Goal: Book appointment/travel/reservation: Book appointment/travel/reservation

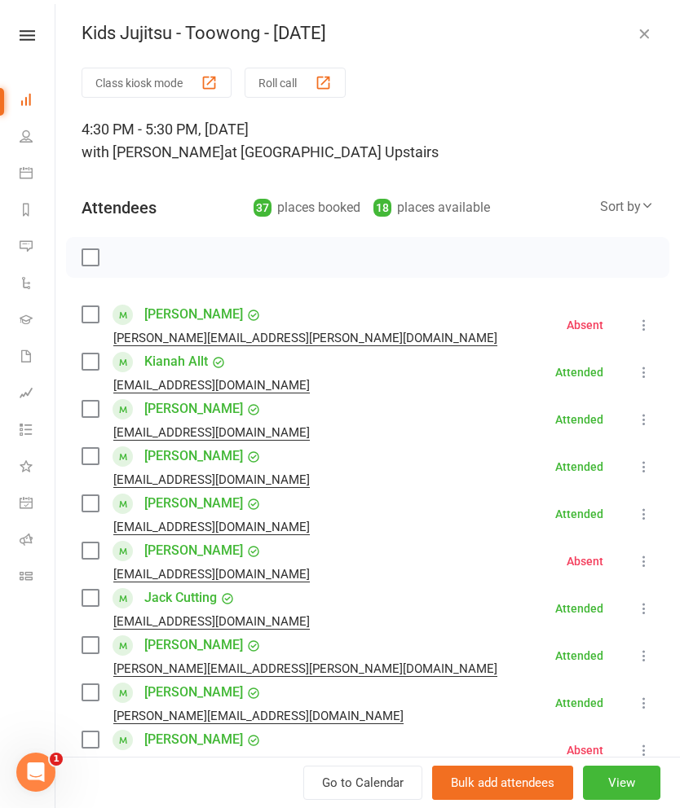
click at [639, 31] on icon "button" at bounding box center [644, 33] width 16 height 16
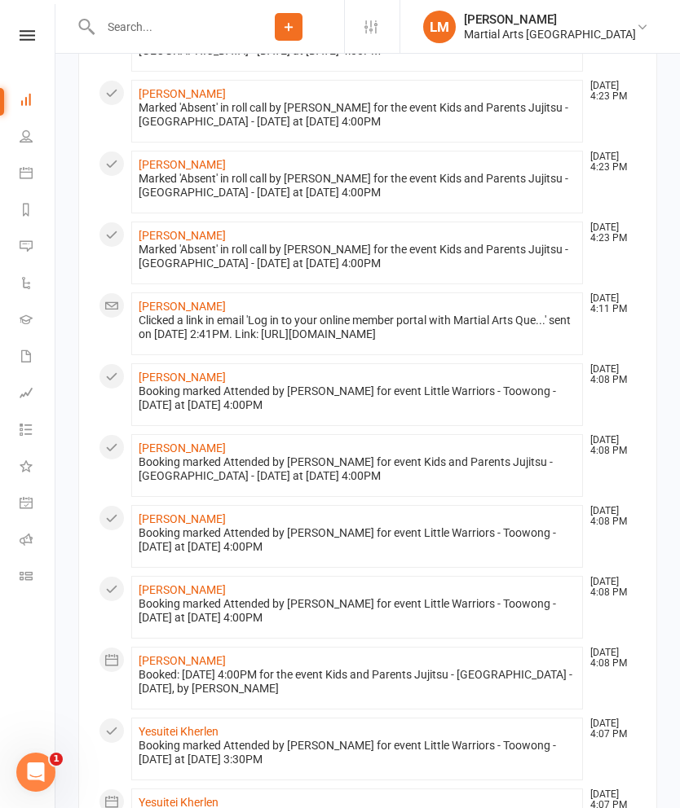
scroll to position [1865, 0]
click at [37, 146] on link "People" at bounding box center [38, 138] width 37 height 37
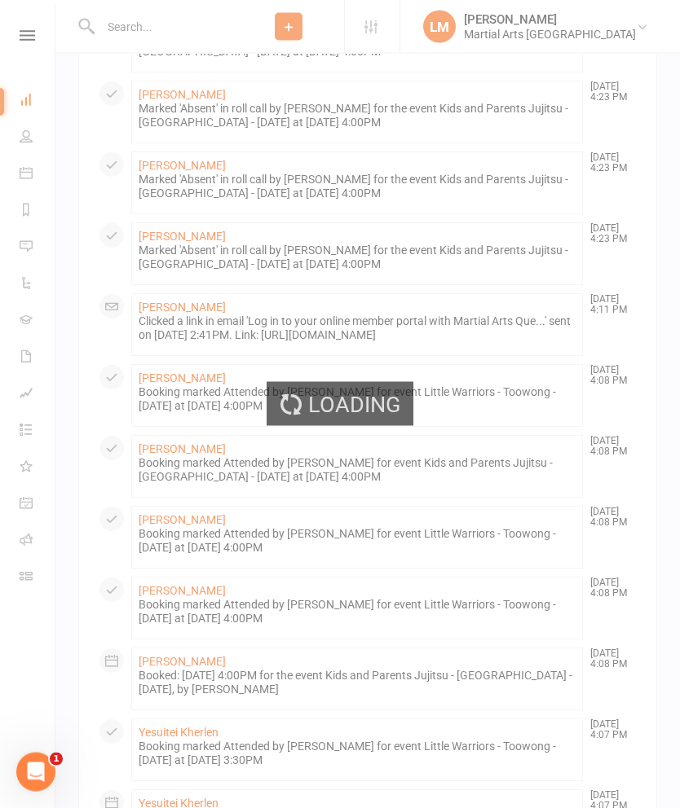
scroll to position [1866, 0]
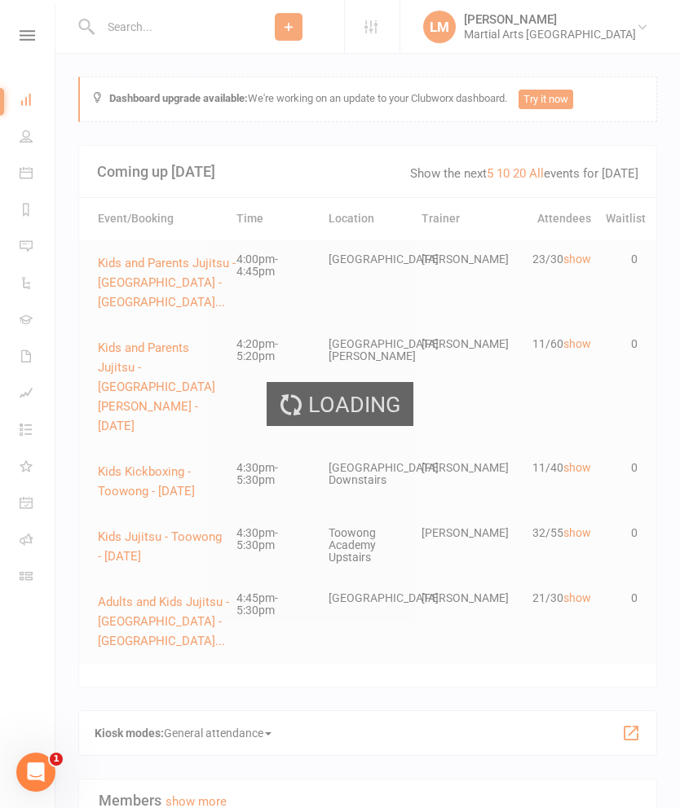
select select "100"
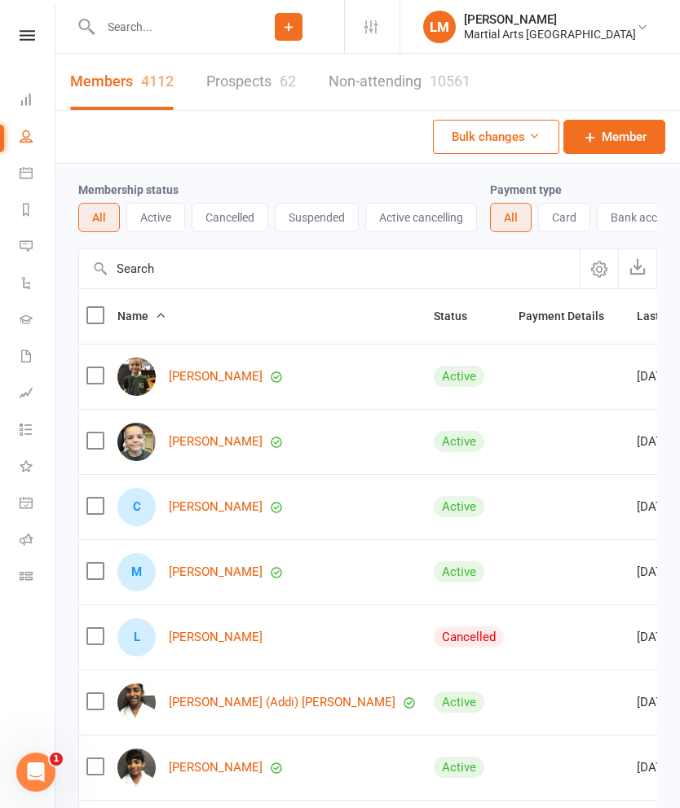
click at [33, 104] on link "Dashboard" at bounding box center [38, 101] width 37 height 37
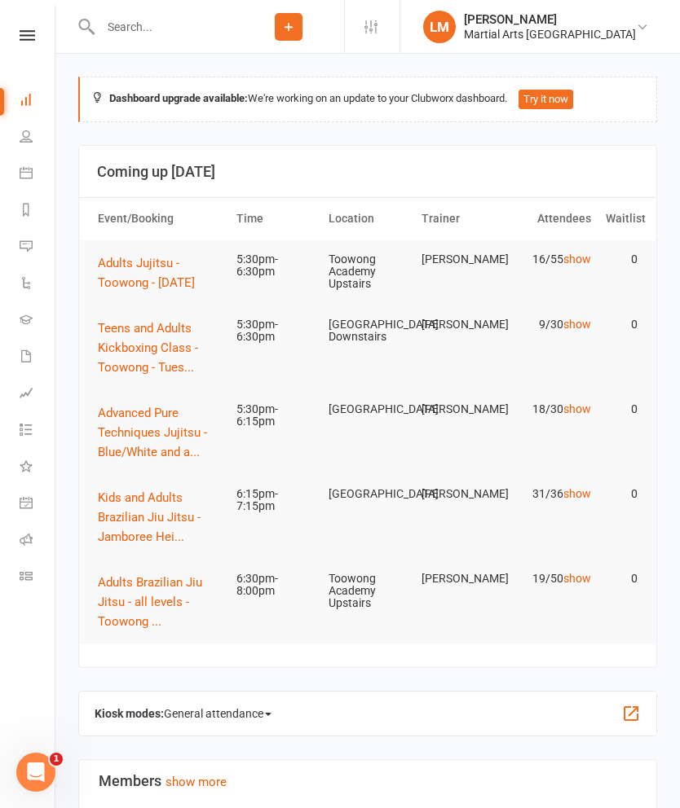
click at [108, 275] on span "Adults Jujitsu - Toowong - [DATE]" at bounding box center [146, 273] width 97 height 34
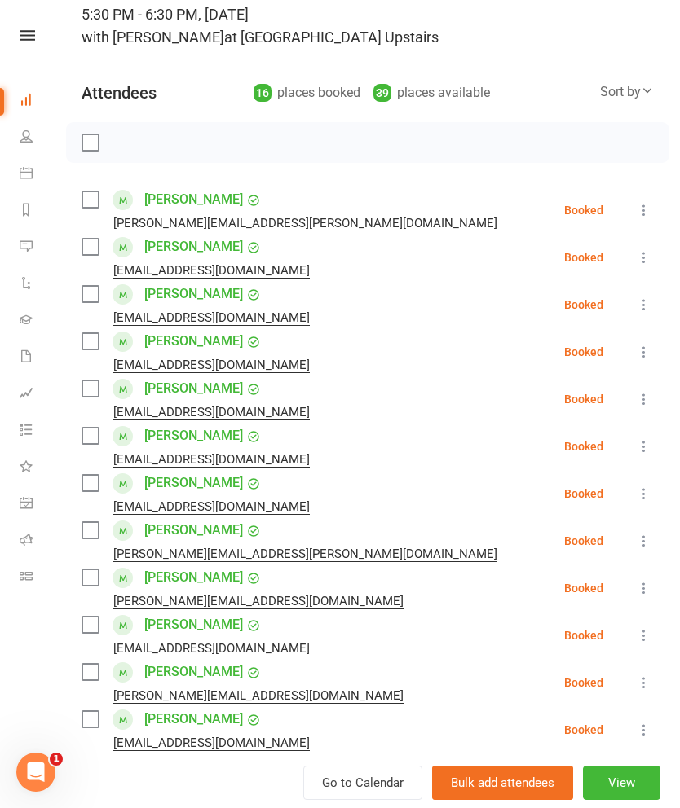
scroll to position [120, 0]
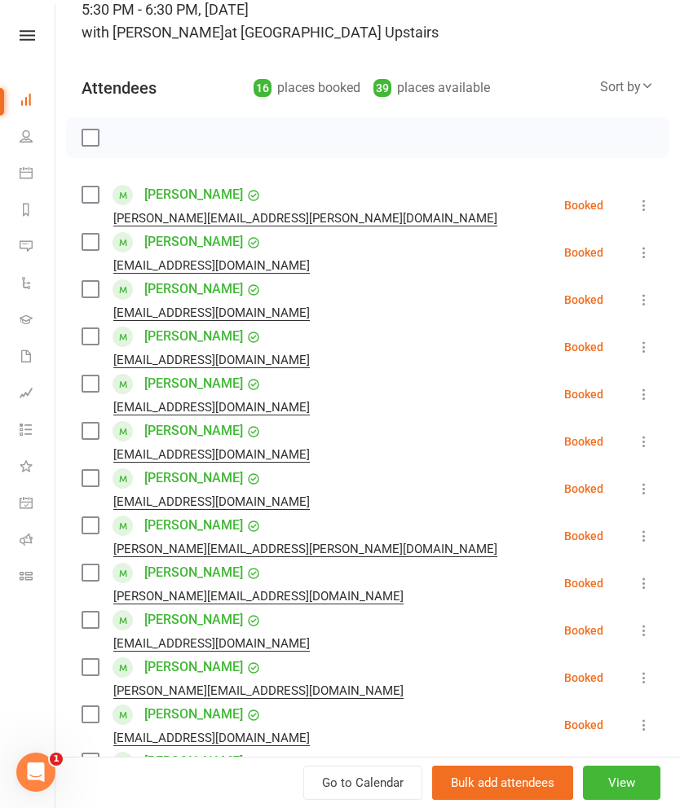
click at [88, 293] on label at bounding box center [89, 289] width 16 height 16
click at [89, 335] on label at bounding box center [89, 336] width 16 height 16
click at [90, 385] on label at bounding box center [89, 384] width 16 height 16
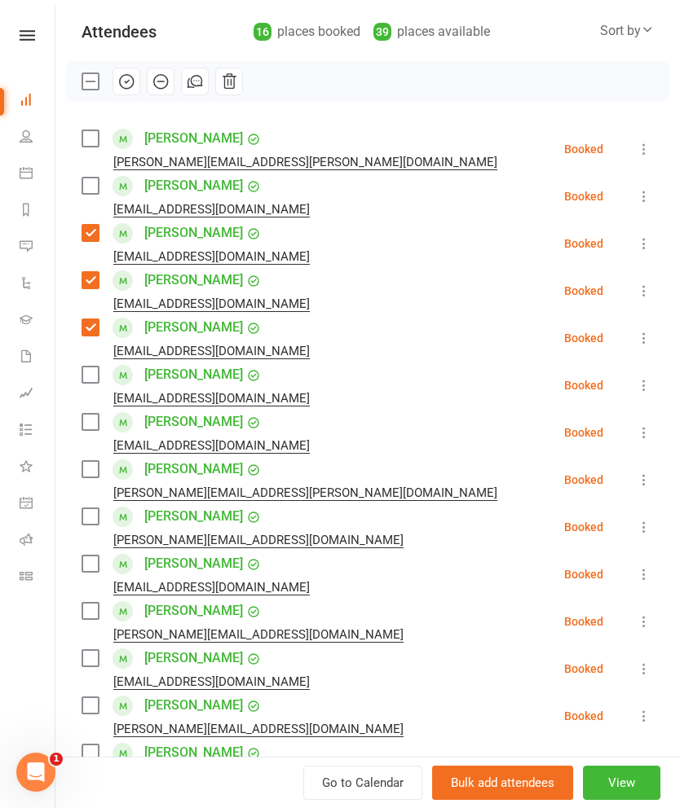
scroll to position [187, 0]
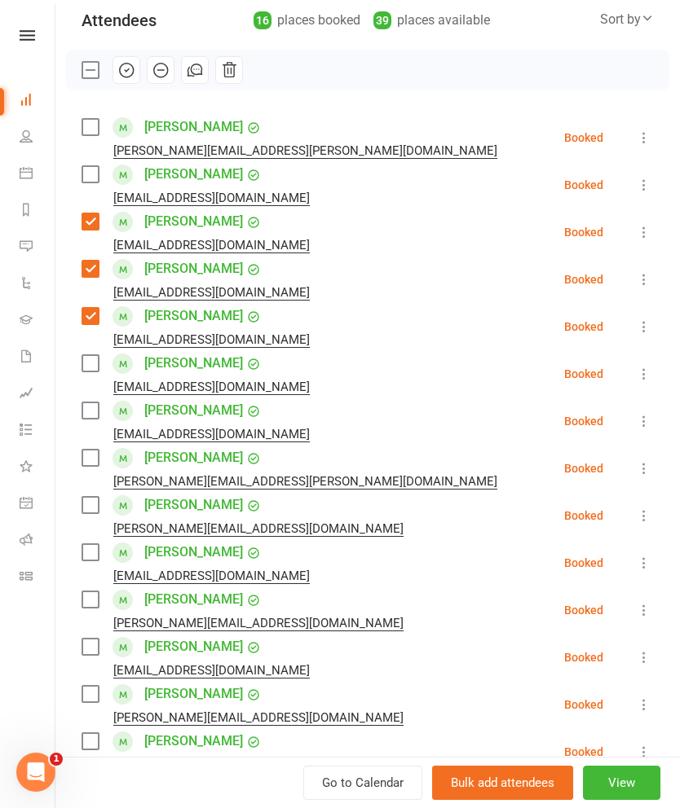
click at [85, 370] on label at bounding box center [89, 363] width 16 height 16
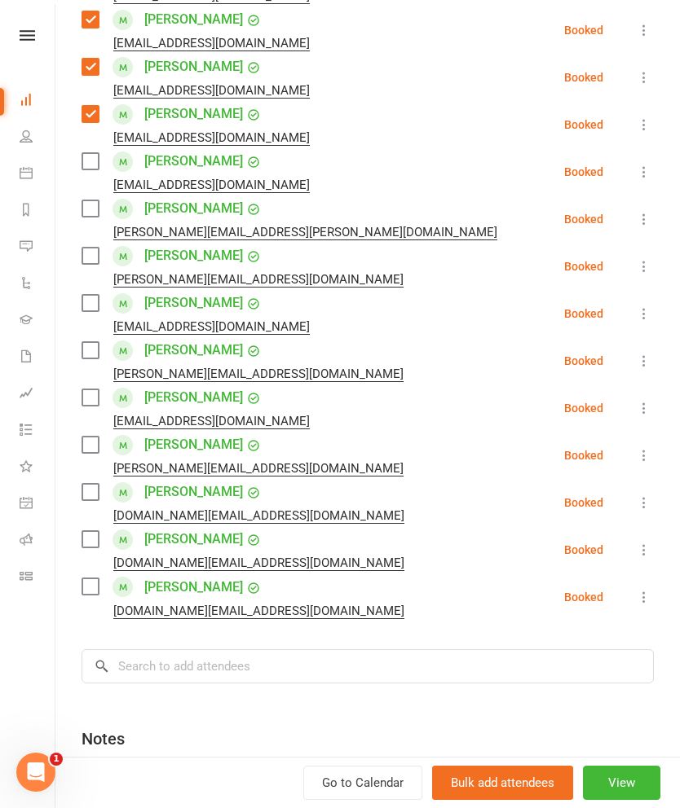
scroll to position [441, 0]
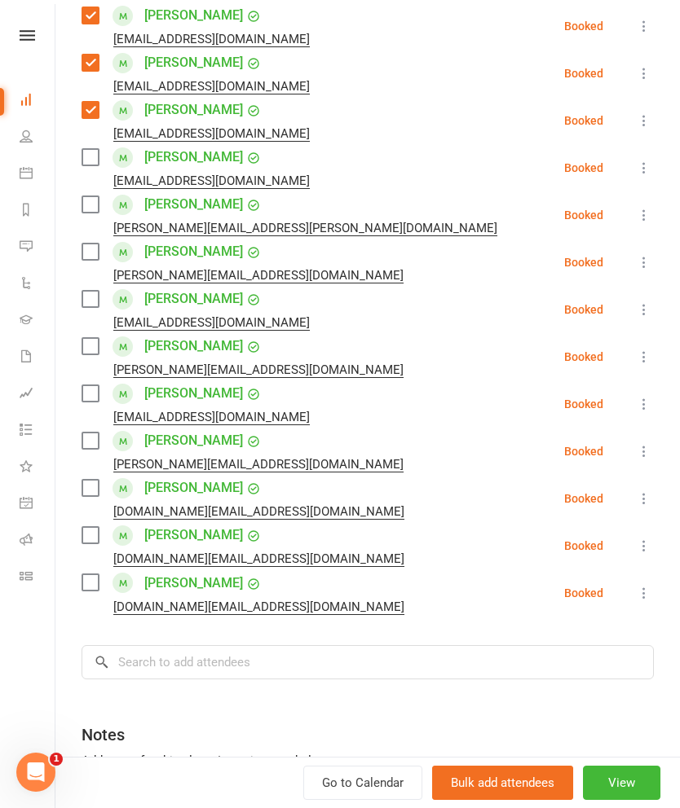
click at [93, 306] on label at bounding box center [89, 299] width 16 height 16
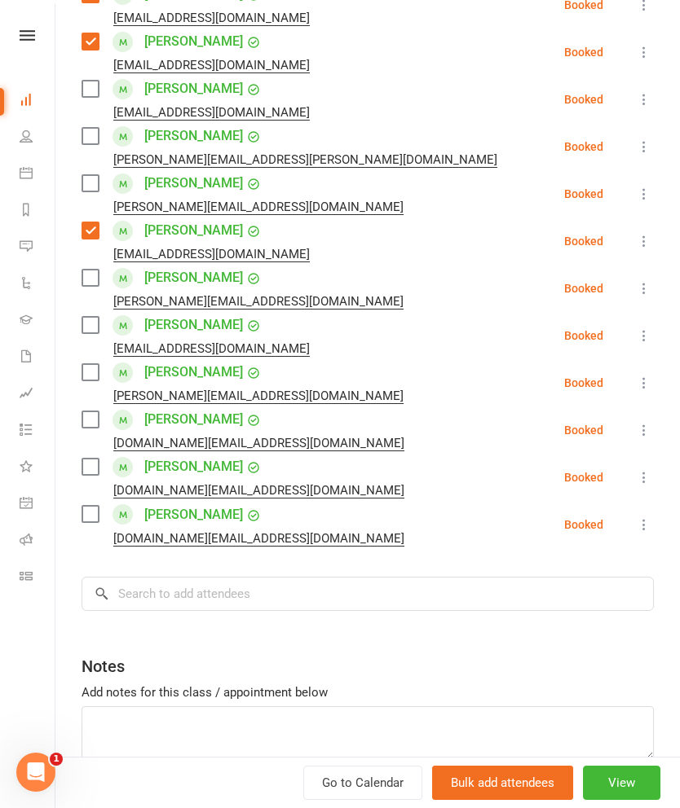
scroll to position [511, 0]
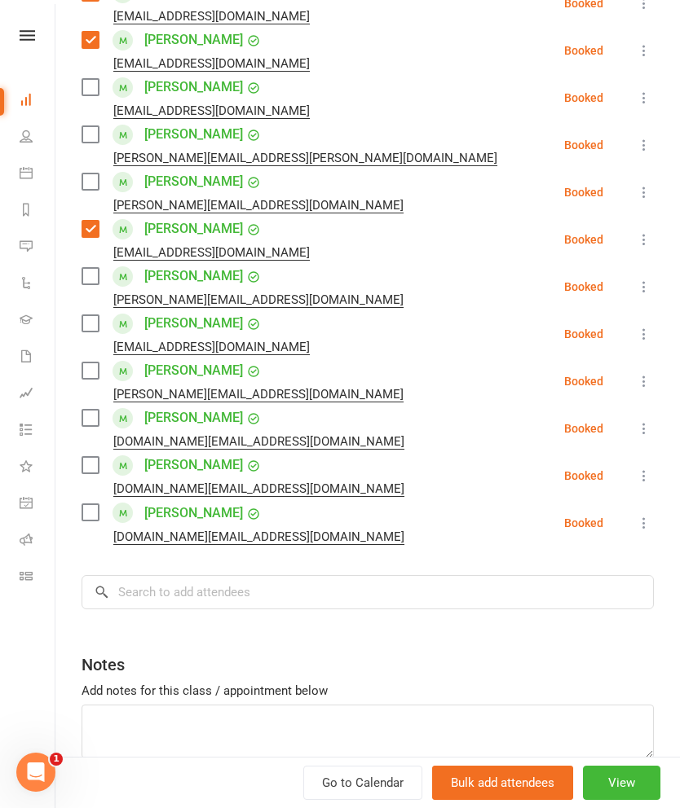
click at [89, 279] on label at bounding box center [89, 276] width 16 height 16
click at [93, 316] on label at bounding box center [89, 323] width 16 height 16
click at [97, 377] on label at bounding box center [89, 371] width 16 height 16
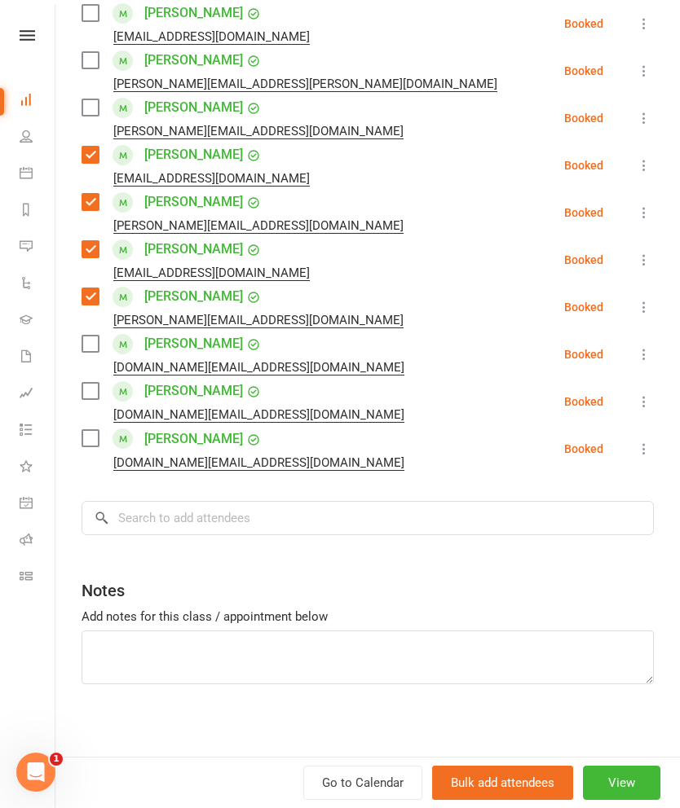
scroll to position [592, 0]
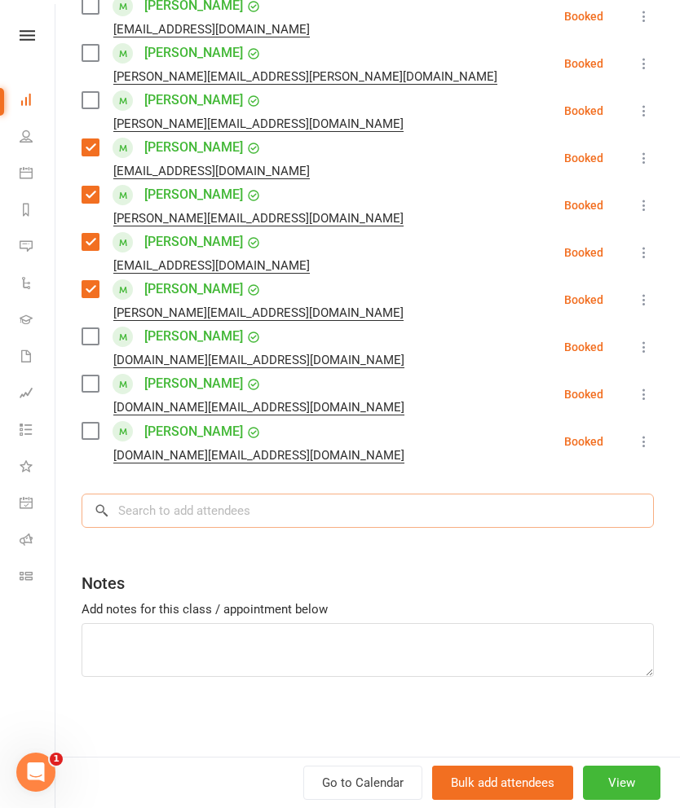
click at [468, 527] on input "search" at bounding box center [367, 511] width 572 height 34
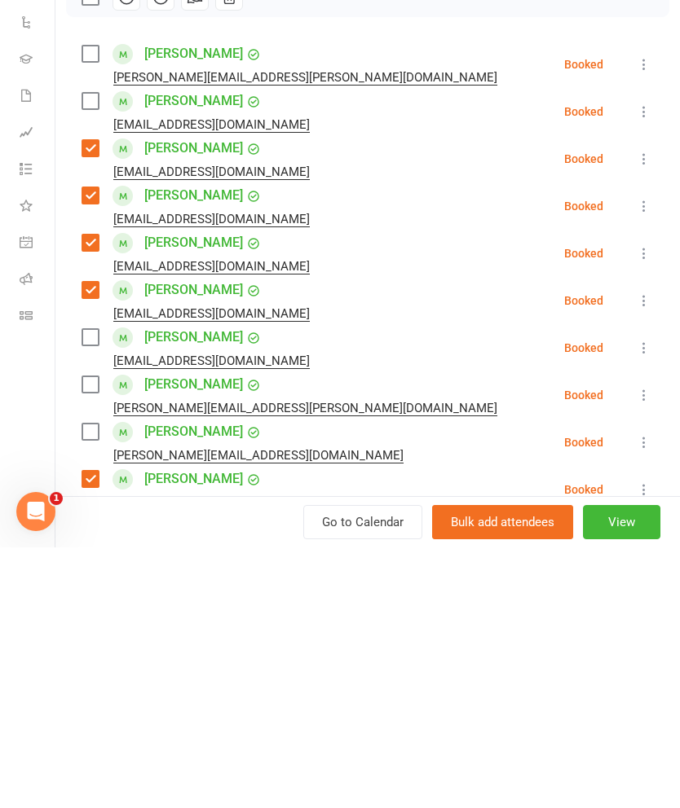
scroll to position [594, 0]
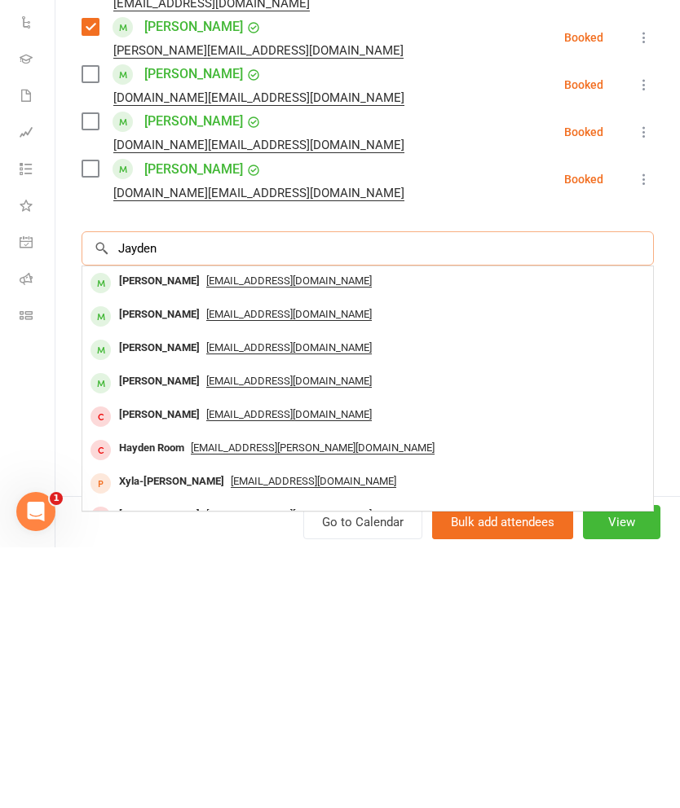
type input "Jayden"
click at [134, 597] on div "[PERSON_NAME]" at bounding box center [159, 609] width 94 height 24
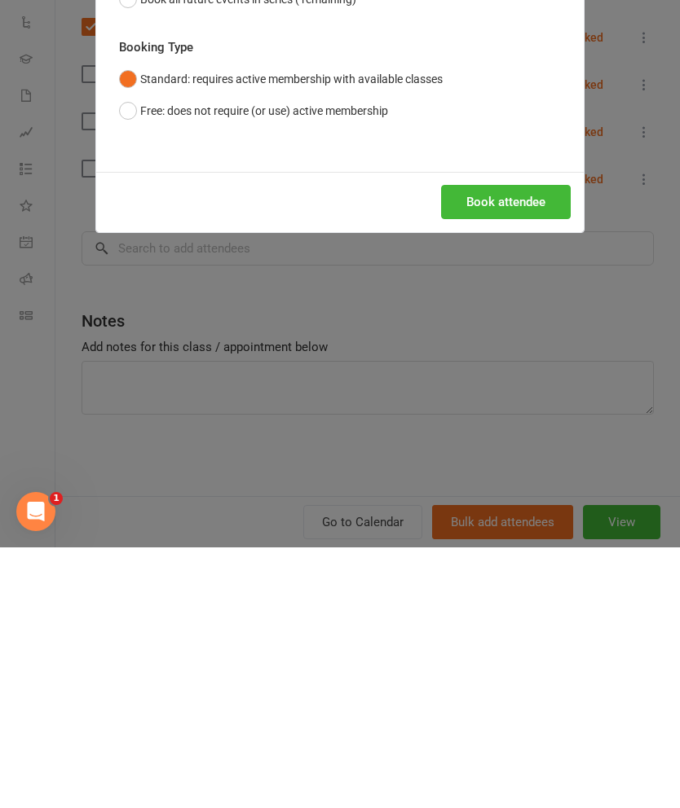
scroll to position [261, 0]
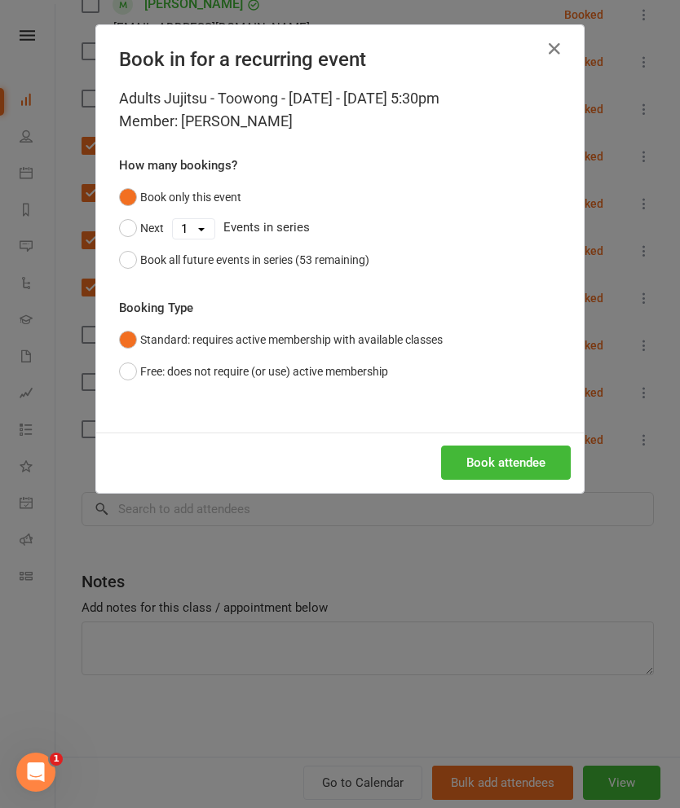
click at [135, 269] on button "Book all future events in series (53 remaining)" at bounding box center [244, 259] width 250 height 31
click at [536, 460] on button "Book attendee" at bounding box center [506, 463] width 130 height 34
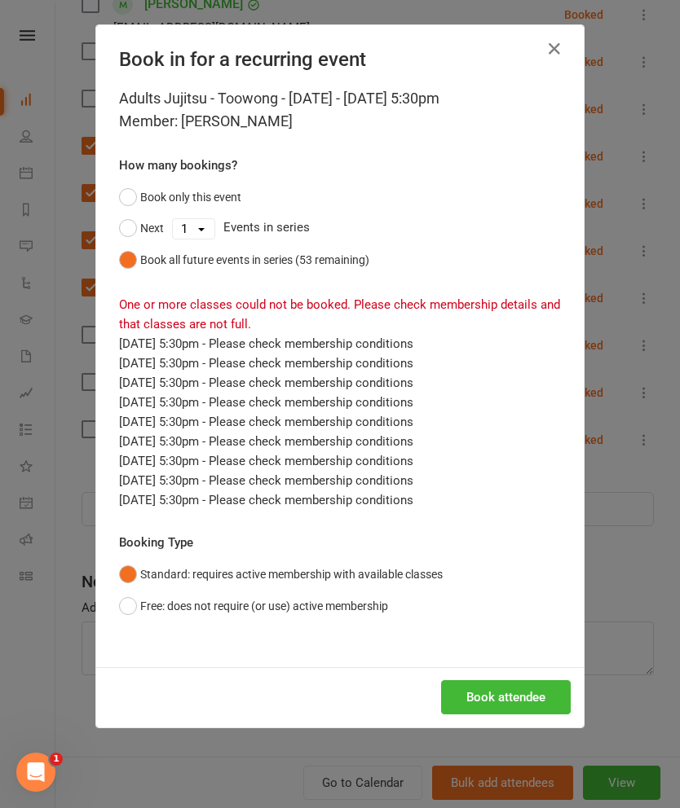
click at [131, 213] on button "Next" at bounding box center [141, 228] width 45 height 31
click at [132, 195] on button "Book only this event" at bounding box center [180, 197] width 122 height 31
click at [505, 697] on button "Book attendee" at bounding box center [506, 697] width 130 height 34
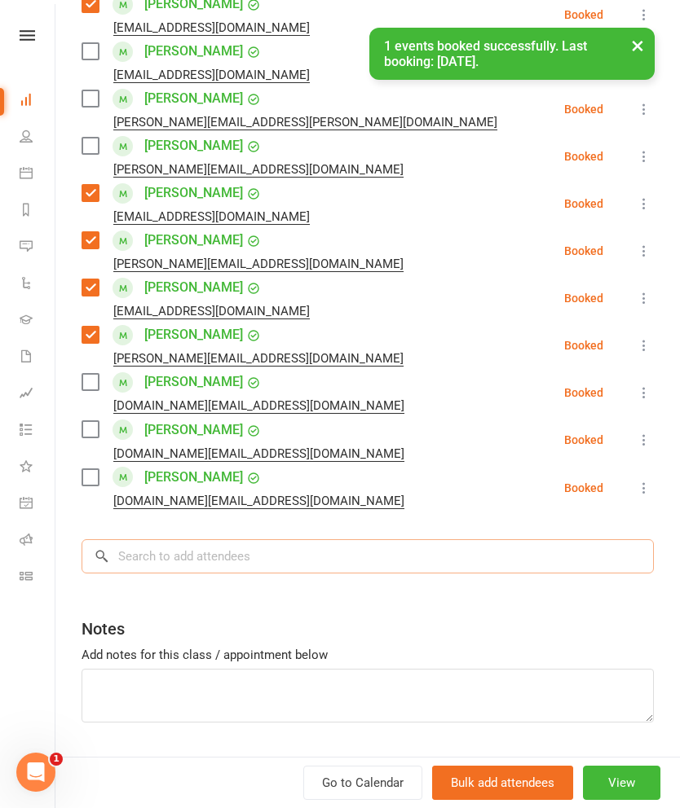
click at [479, 557] on input "search" at bounding box center [367, 556] width 572 height 34
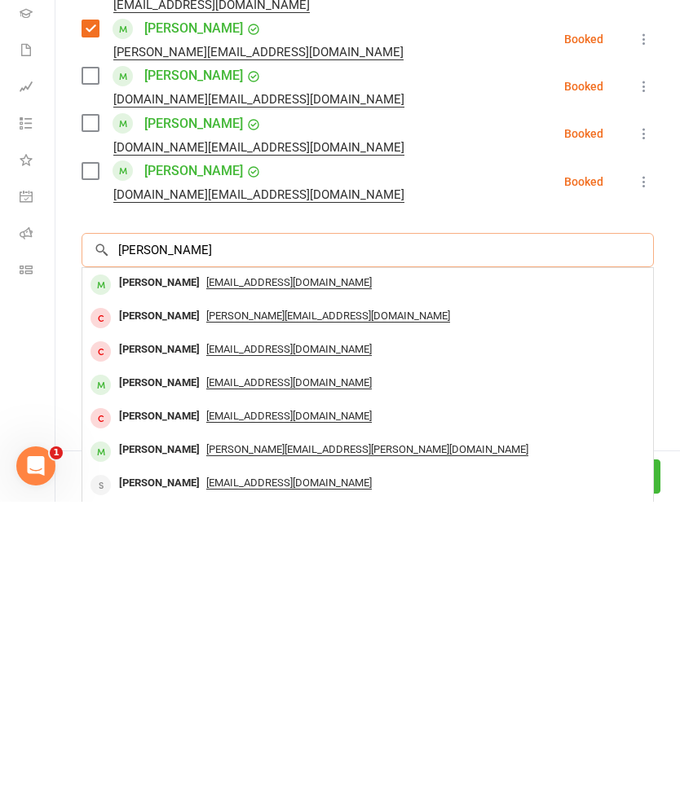
type input "[PERSON_NAME]"
click at [134, 578] on div "[PERSON_NAME]" at bounding box center [159, 590] width 94 height 24
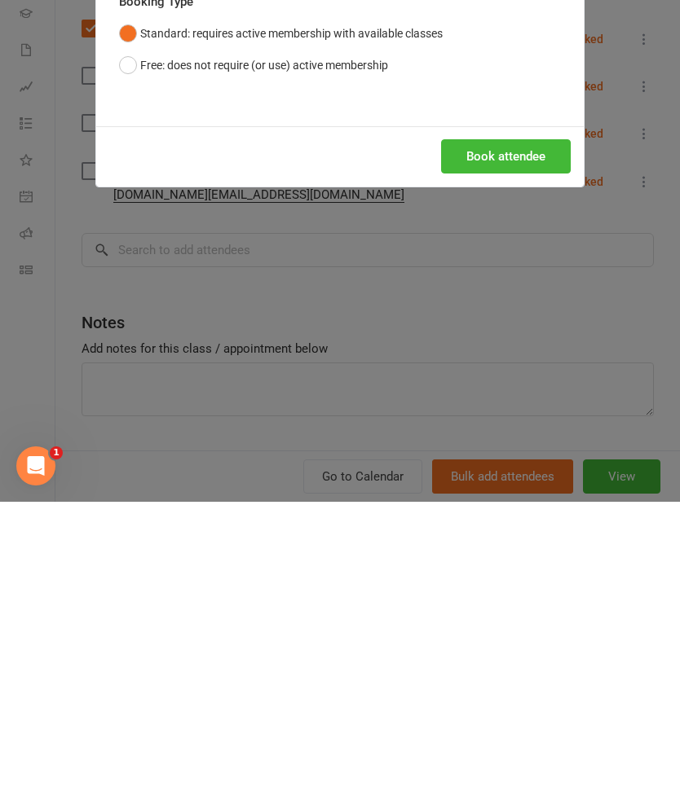
scroll to position [567, 0]
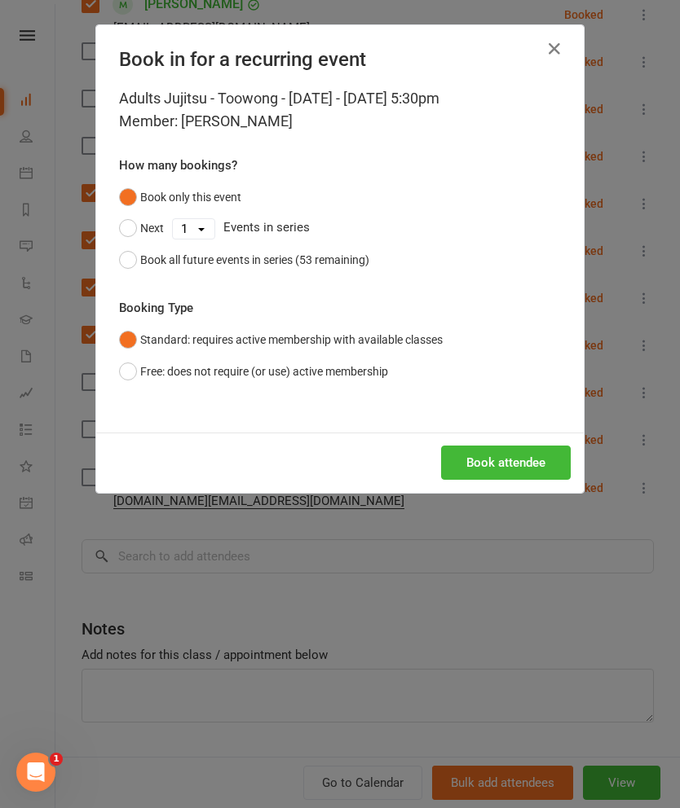
click at [518, 464] on button "Book attendee" at bounding box center [506, 463] width 130 height 34
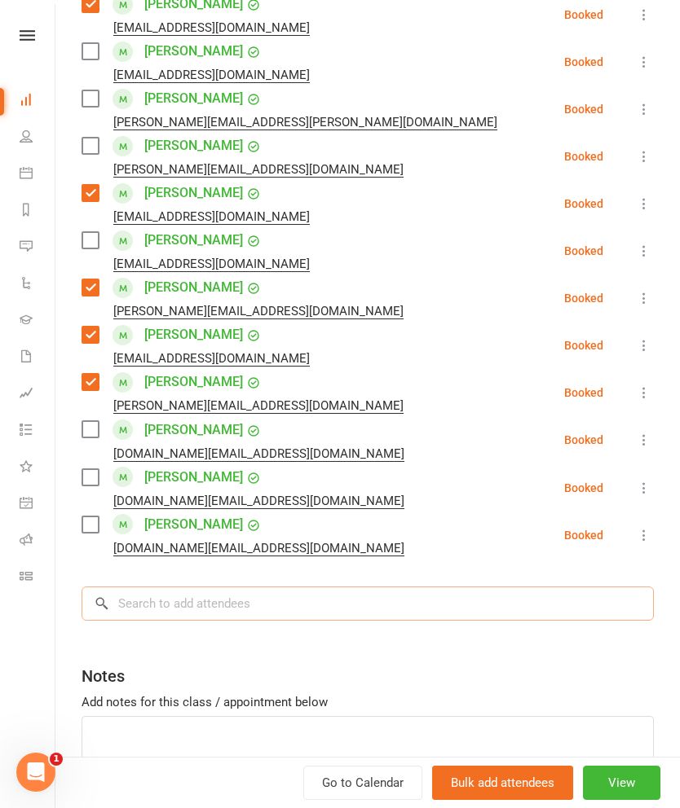
click at [454, 604] on input "search" at bounding box center [367, 604] width 572 height 34
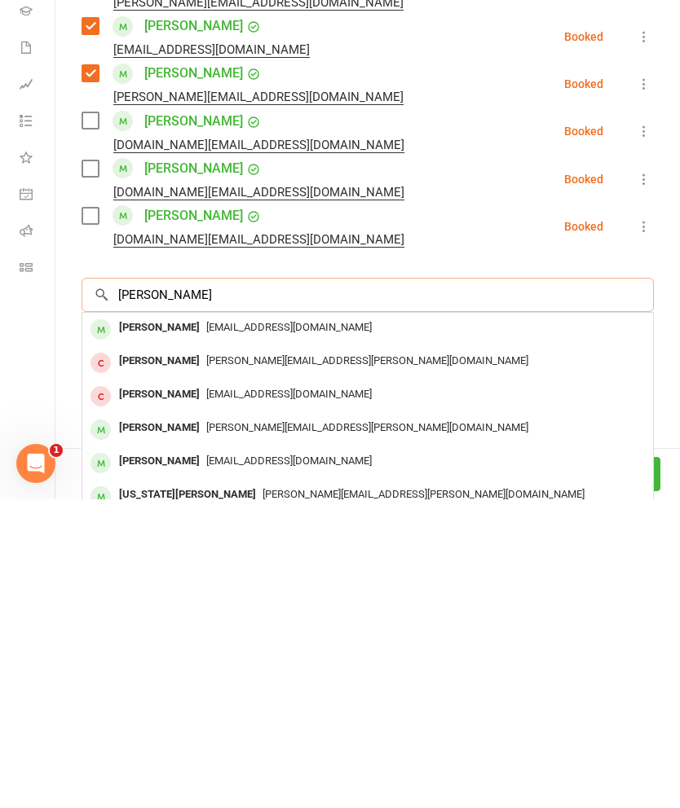
type input "[PERSON_NAME]"
click at [130, 625] on div "[PERSON_NAME]" at bounding box center [159, 637] width 94 height 24
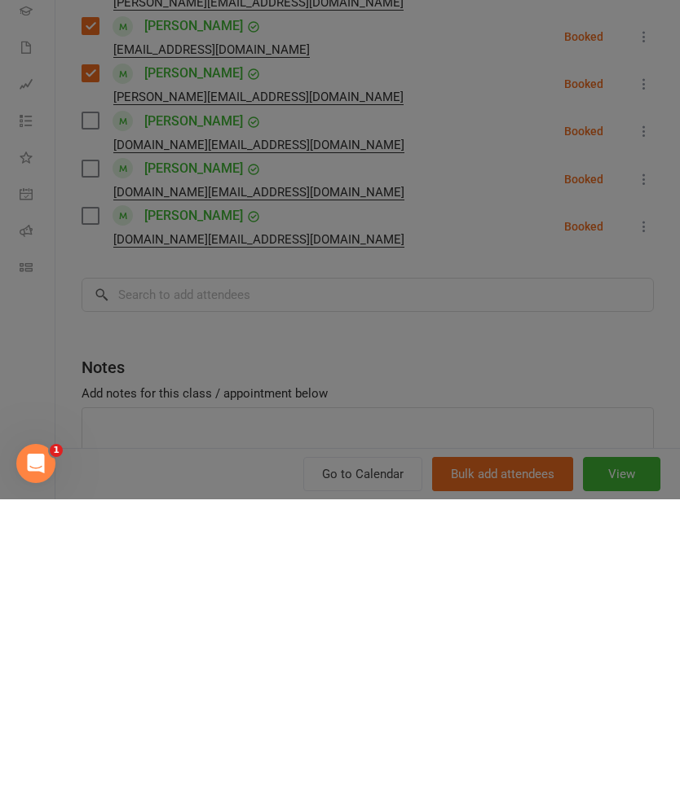
scroll to position [921, 0]
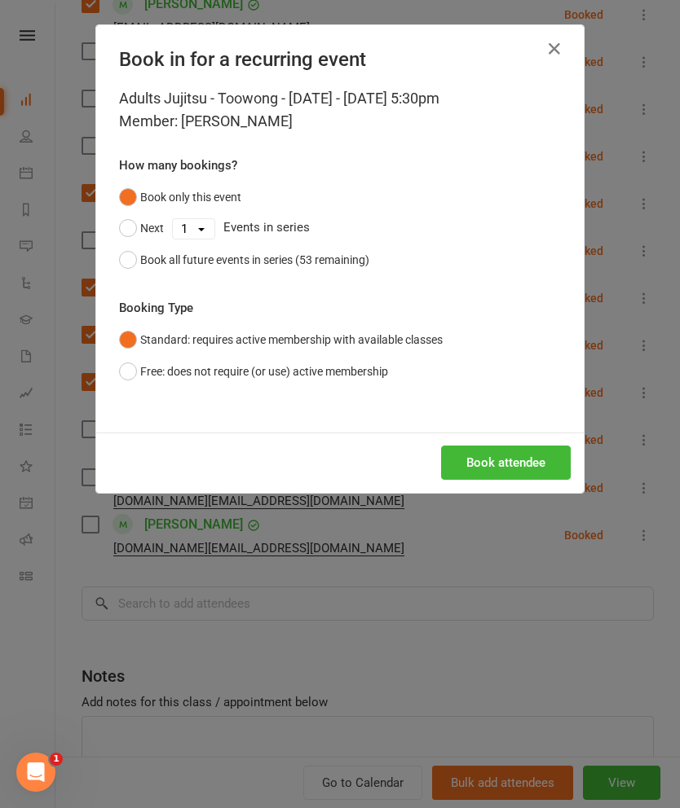
click at [521, 464] on button "Book attendee" at bounding box center [506, 463] width 130 height 34
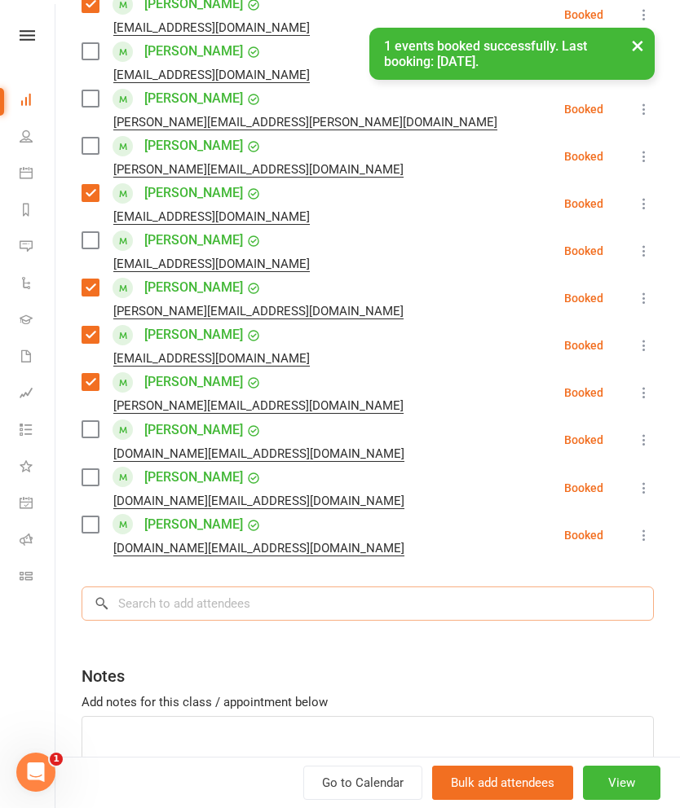
click at [452, 596] on input "search" at bounding box center [367, 604] width 572 height 34
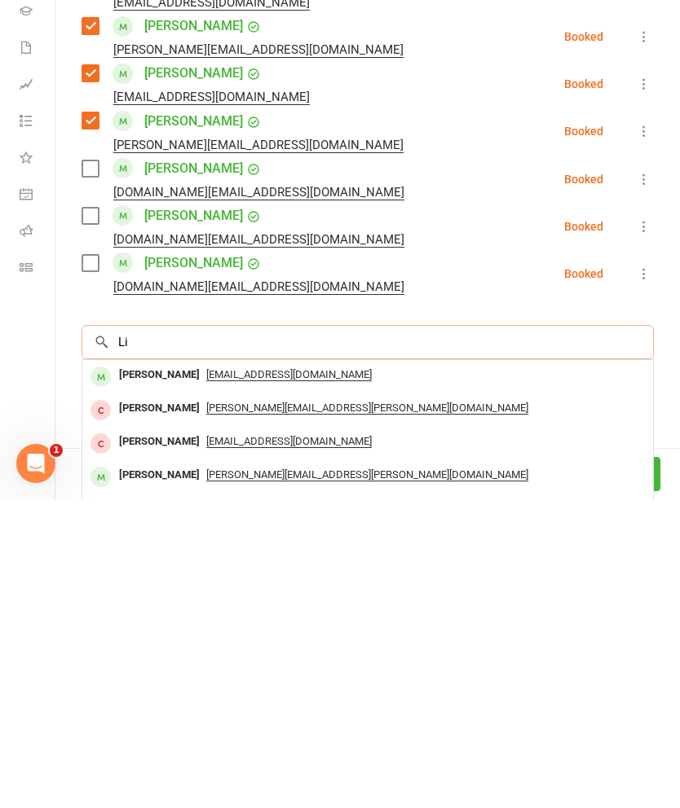
scroll to position [966, 0]
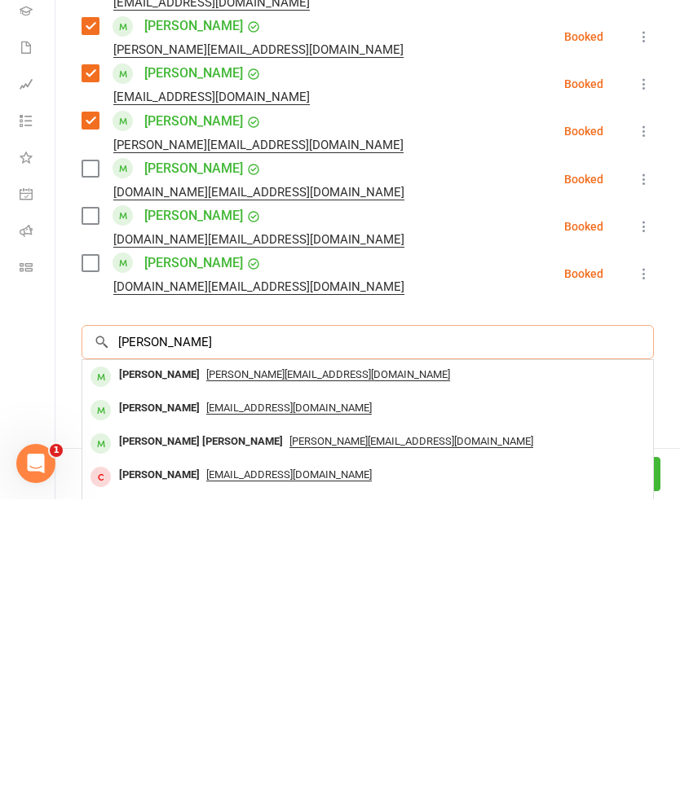
type input "[PERSON_NAME]"
click at [147, 672] on div "[PERSON_NAME]" at bounding box center [159, 684] width 94 height 24
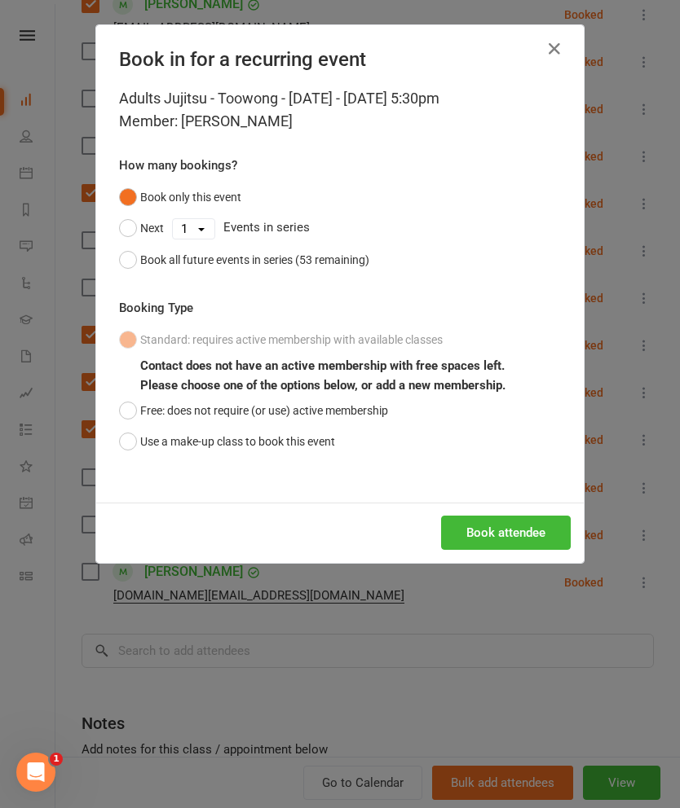
click at [151, 450] on button "Use a make-up class to book this event" at bounding box center [227, 441] width 216 height 31
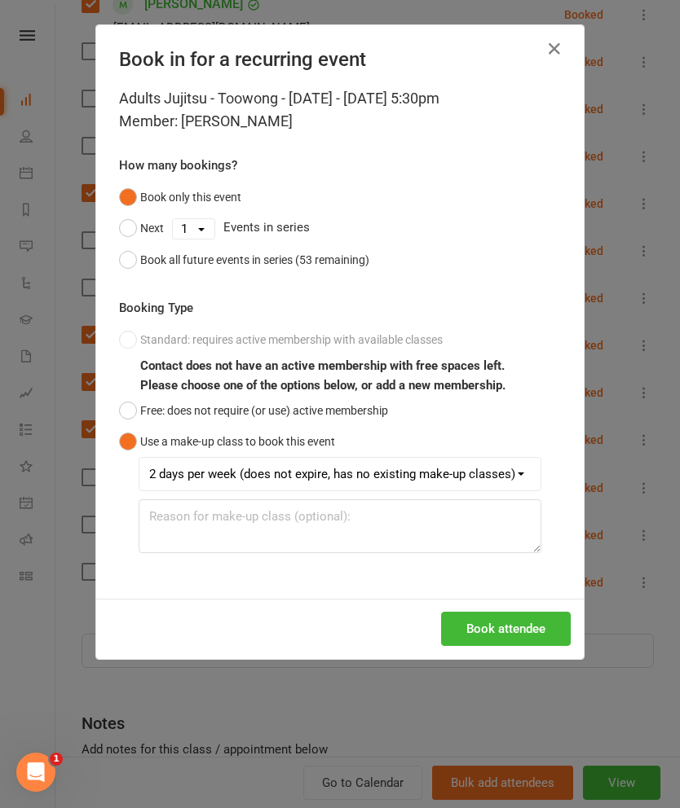
click at [508, 644] on button "Book attendee" at bounding box center [506, 629] width 130 height 34
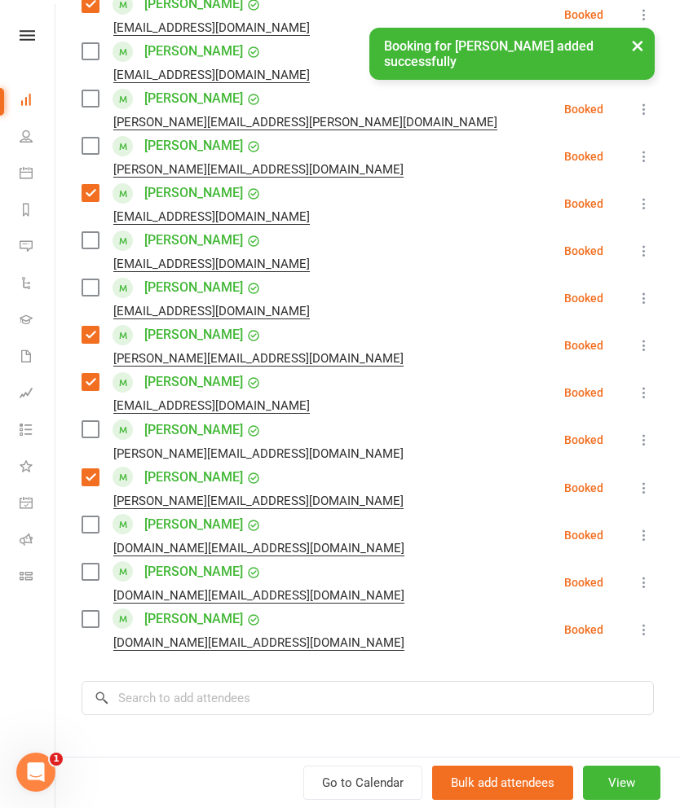
click at [439, 659] on div "Class kiosk mode Roll call 5:30 PM - 6:30 PM, [DATE] with [PERSON_NAME] at [GEO…" at bounding box center [367, 210] width 624 height 1472
click at [398, 715] on input "search" at bounding box center [367, 698] width 572 height 34
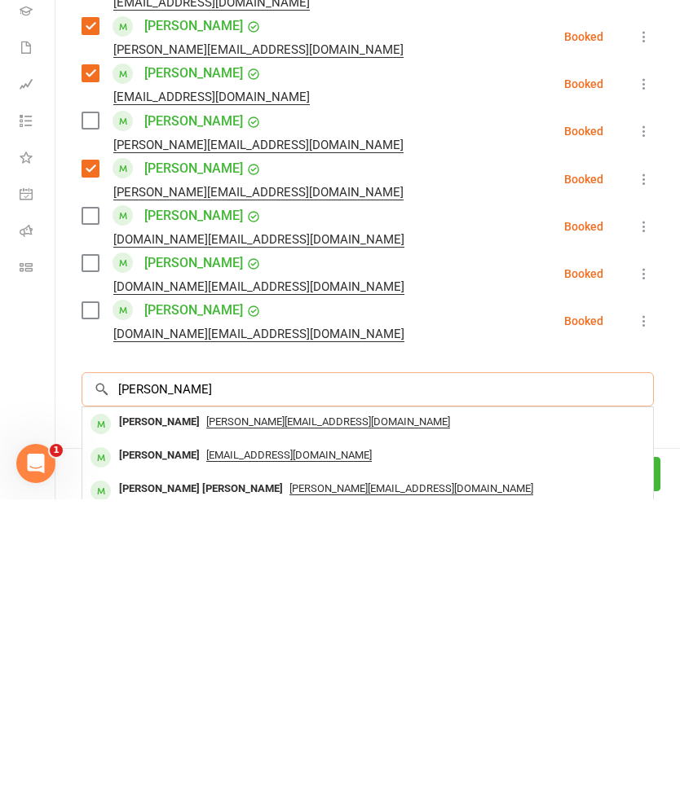
scroll to position [1414, 0]
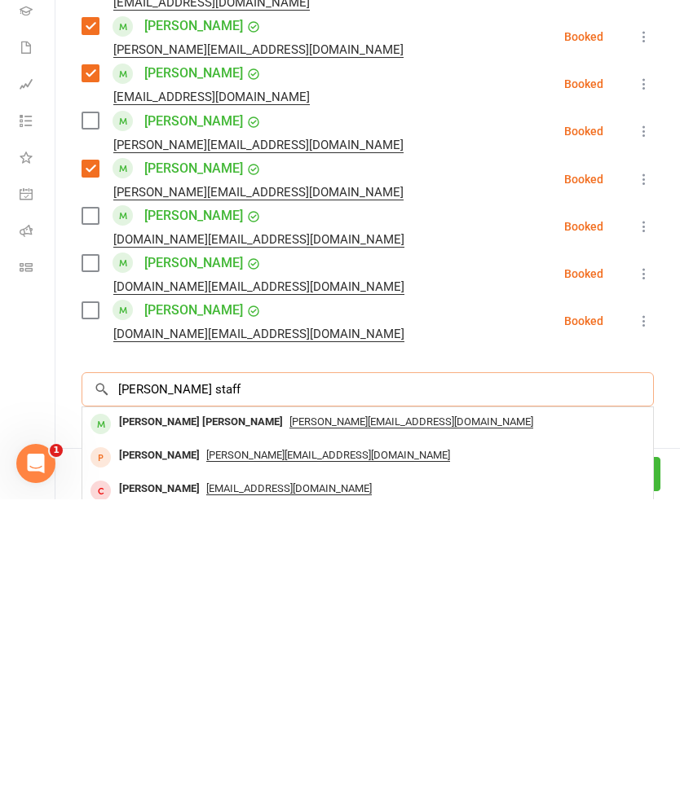
type input "[PERSON_NAME] staff"
click at [141, 719] on div "[PERSON_NAME] [PERSON_NAME]" at bounding box center [200, 731] width 177 height 24
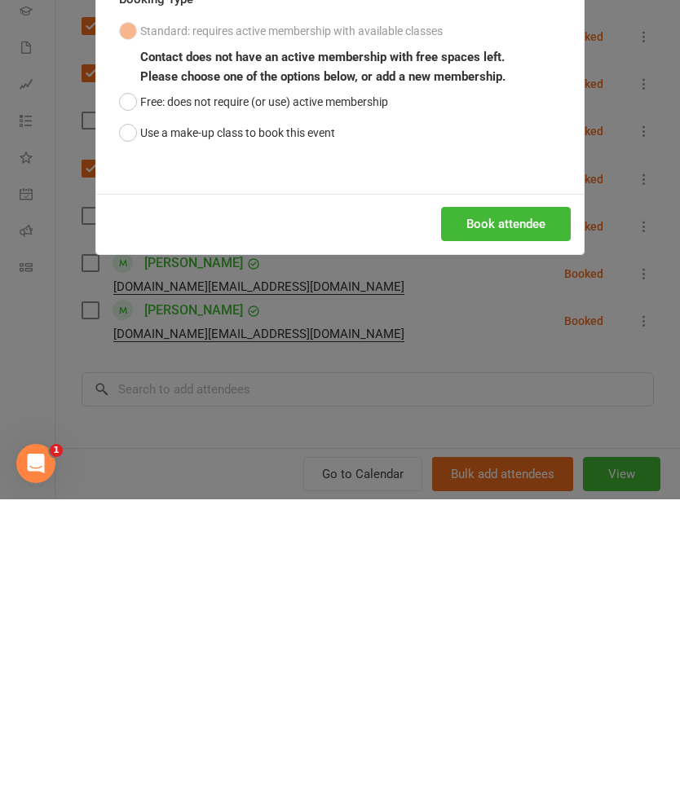
scroll to position [1723, 0]
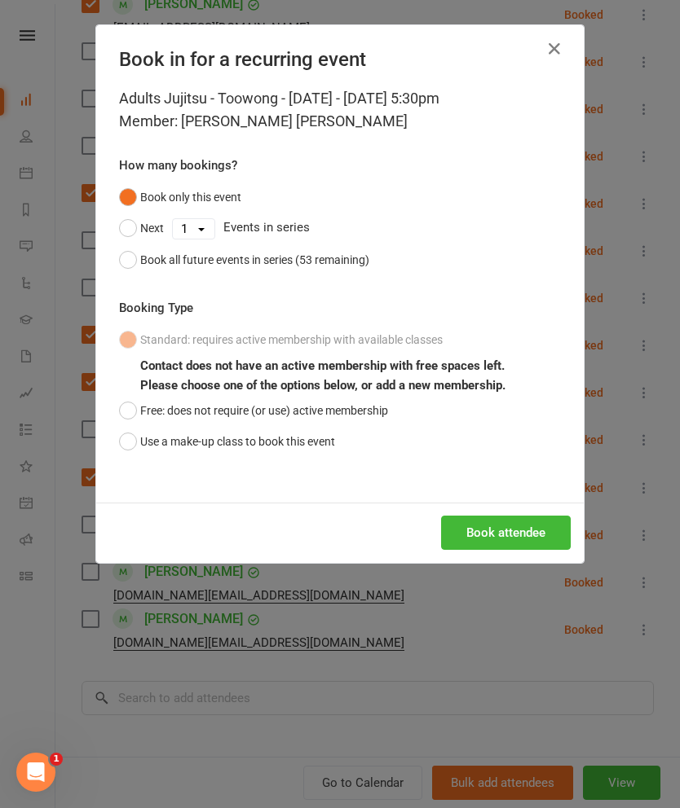
click at [284, 435] on button "Use a make-up class to book this event" at bounding box center [227, 441] width 216 height 31
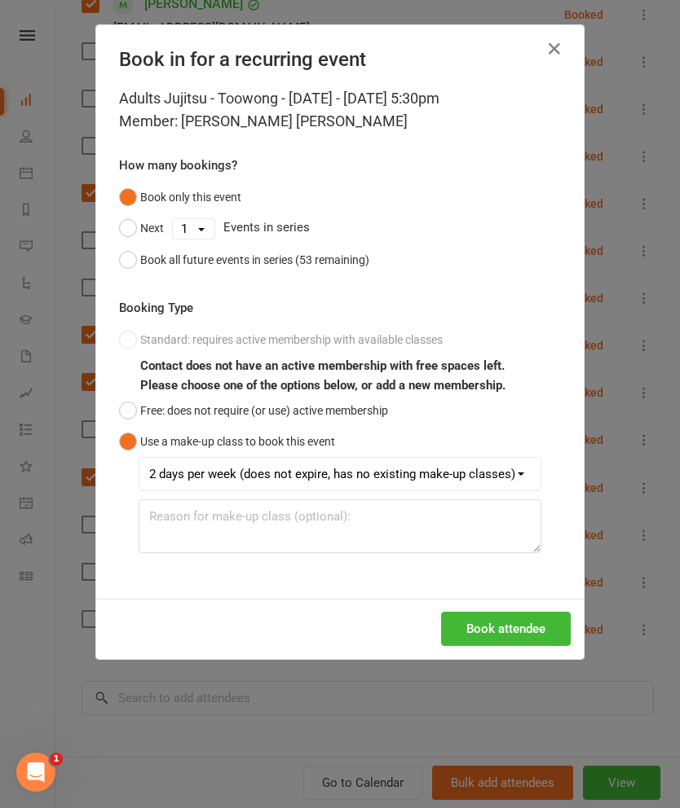
click at [507, 633] on button "Book attendee" at bounding box center [506, 629] width 130 height 34
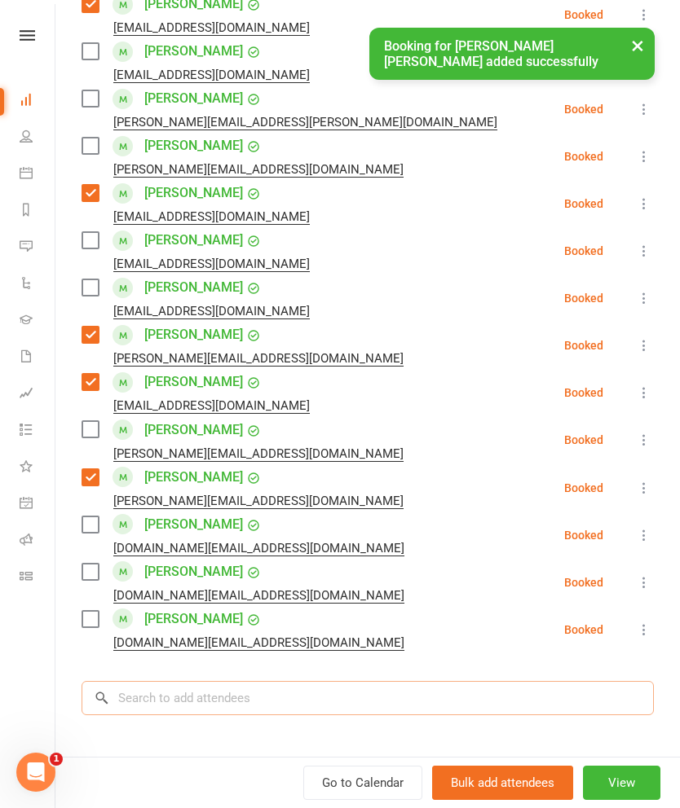
click at [322, 698] on input "search" at bounding box center [367, 698] width 572 height 34
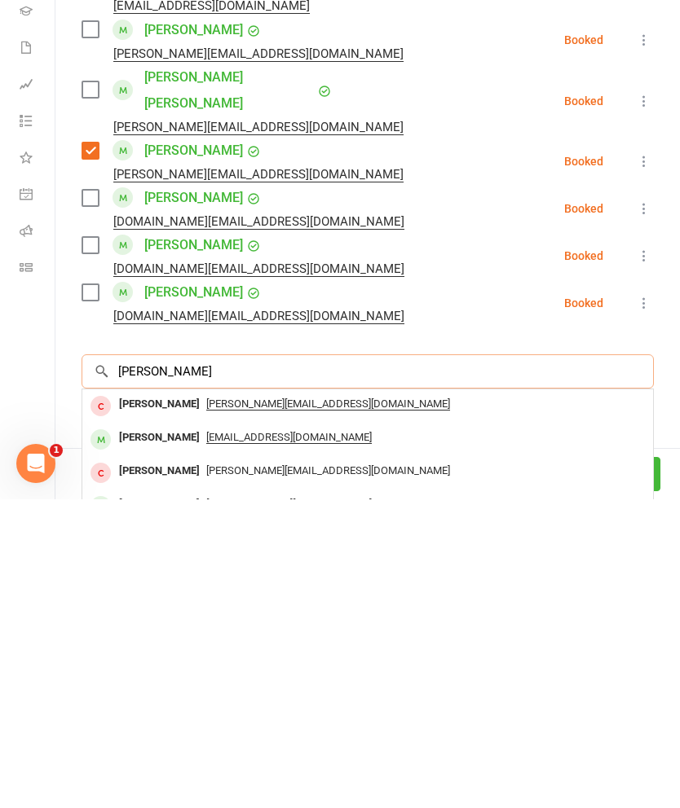
scroll to position [697, 0]
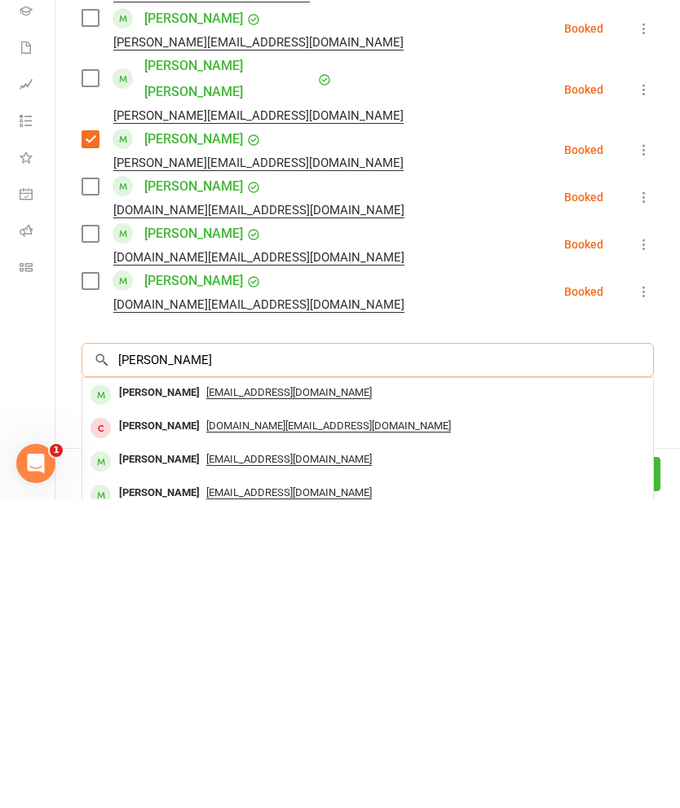
type input "[PERSON_NAME]"
click at [128, 690] on div "[PERSON_NAME]" at bounding box center [159, 702] width 94 height 24
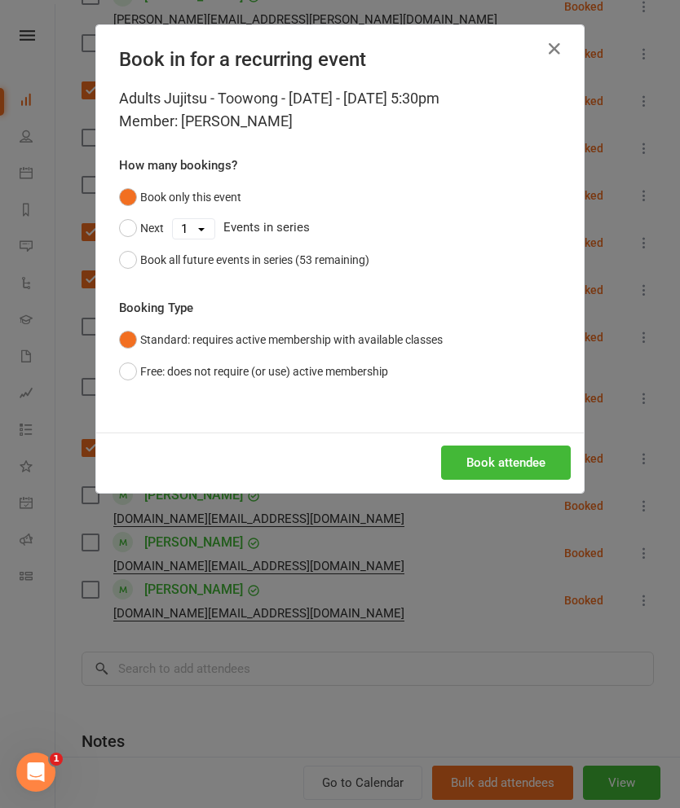
click at [514, 456] on button "Book attendee" at bounding box center [506, 463] width 130 height 34
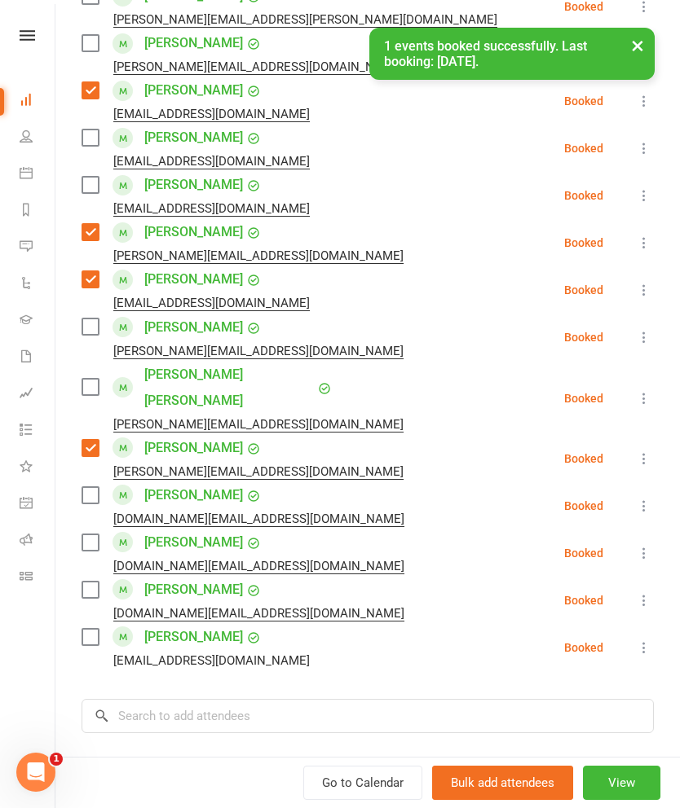
click at [427, 638] on li "[PERSON_NAME] [EMAIL_ADDRESS][DOMAIN_NAME] Booked More info Remove Check in Mar…" at bounding box center [367, 647] width 572 height 47
click at [412, 699] on input "search" at bounding box center [367, 716] width 572 height 34
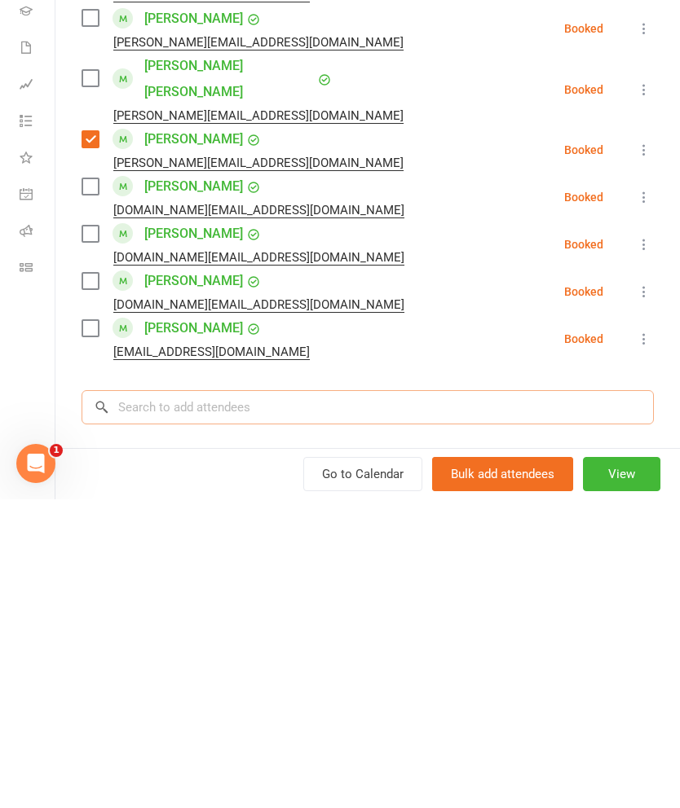
scroll to position [2302, 0]
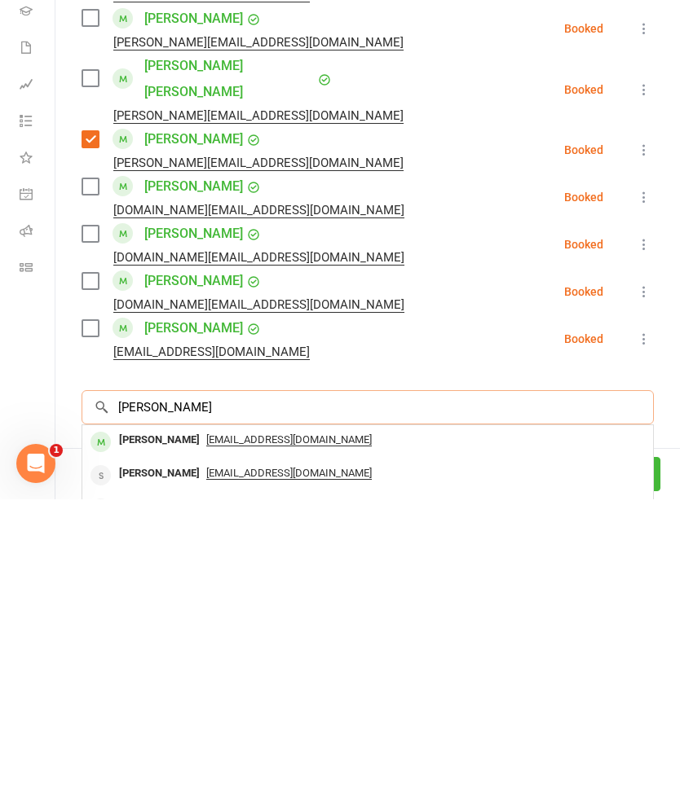
type input "[PERSON_NAME]"
click at [125, 737] on div "[PERSON_NAME]" at bounding box center [159, 749] width 94 height 24
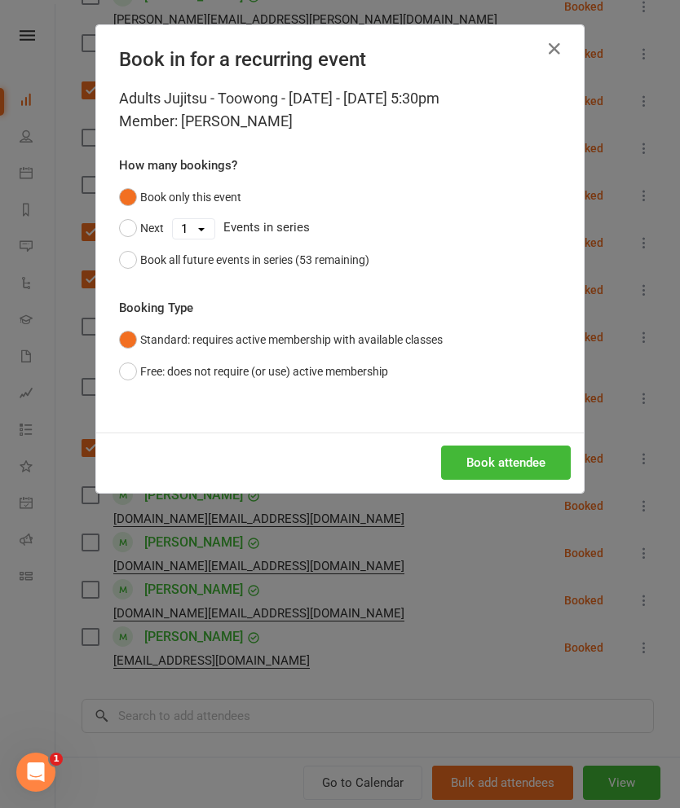
click at [543, 464] on button "Book attendee" at bounding box center [506, 463] width 130 height 34
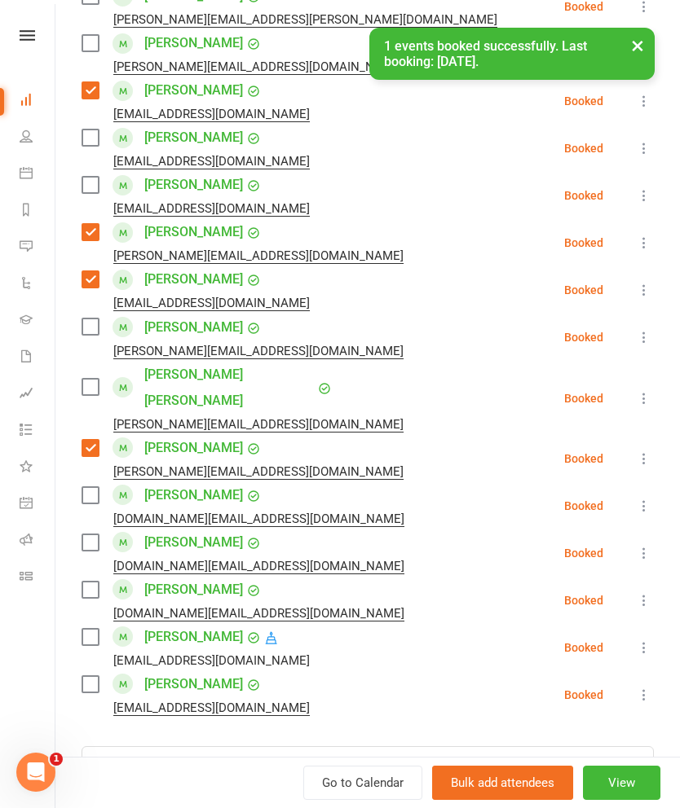
click at [404, 682] on li "[PERSON_NAME] [EMAIL_ADDRESS][DOMAIN_NAME] Booked More info Remove Check in Mar…" at bounding box center [367, 694] width 572 height 47
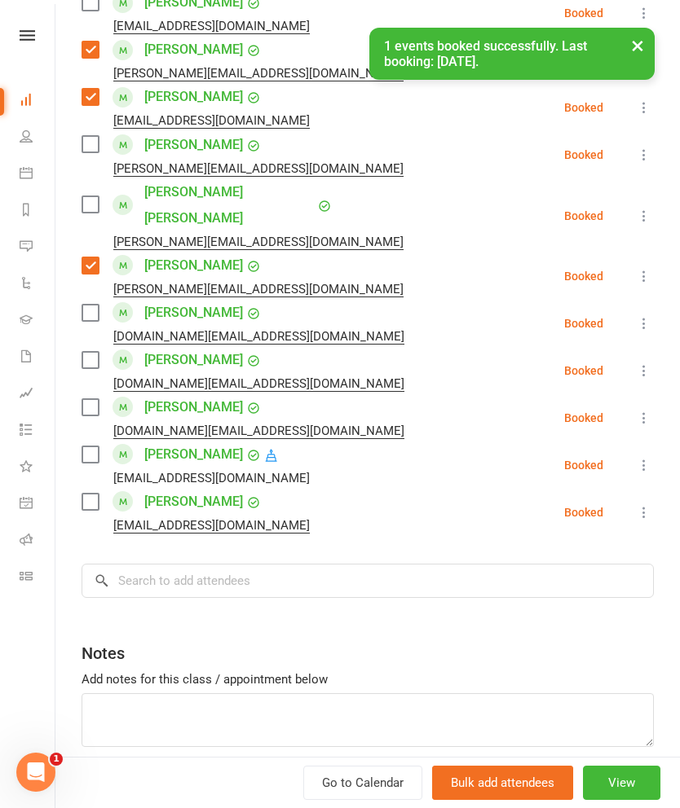
scroll to position [882, 0]
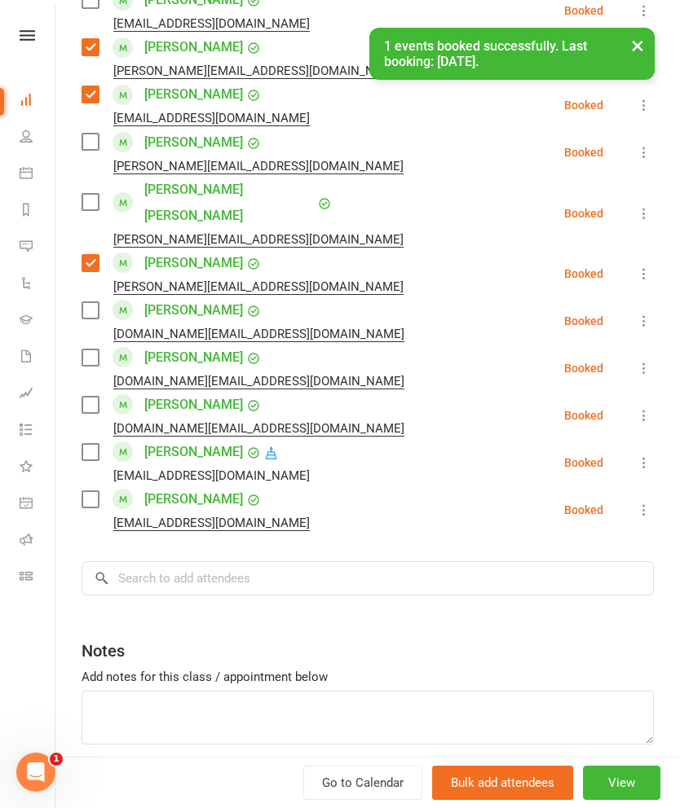
click at [395, 588] on div "Class kiosk mode Roll call 5:30 PM - 6:30 PM, [DATE] with [PERSON_NAME] at [GEO…" at bounding box center [367, 6] width 624 height 1640
click at [403, 561] on input "search" at bounding box center [367, 578] width 572 height 34
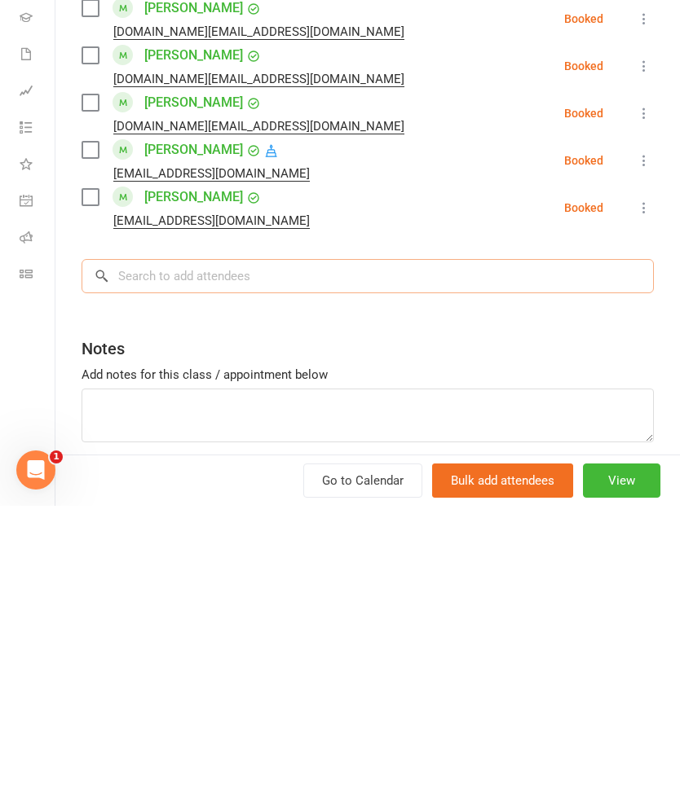
scroll to position [2311, 0]
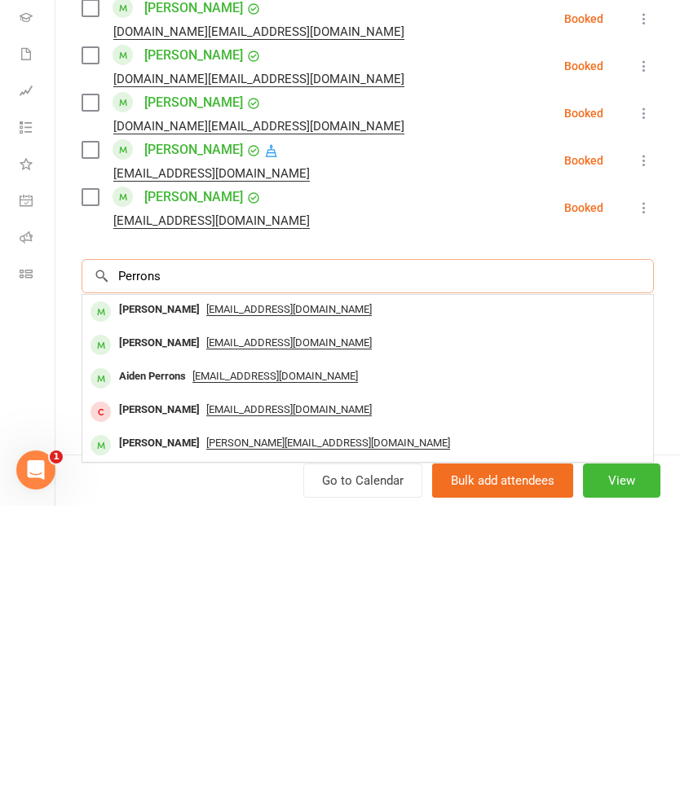
type input "Perrons"
click at [143, 601] on div "[PERSON_NAME]" at bounding box center [159, 613] width 94 height 24
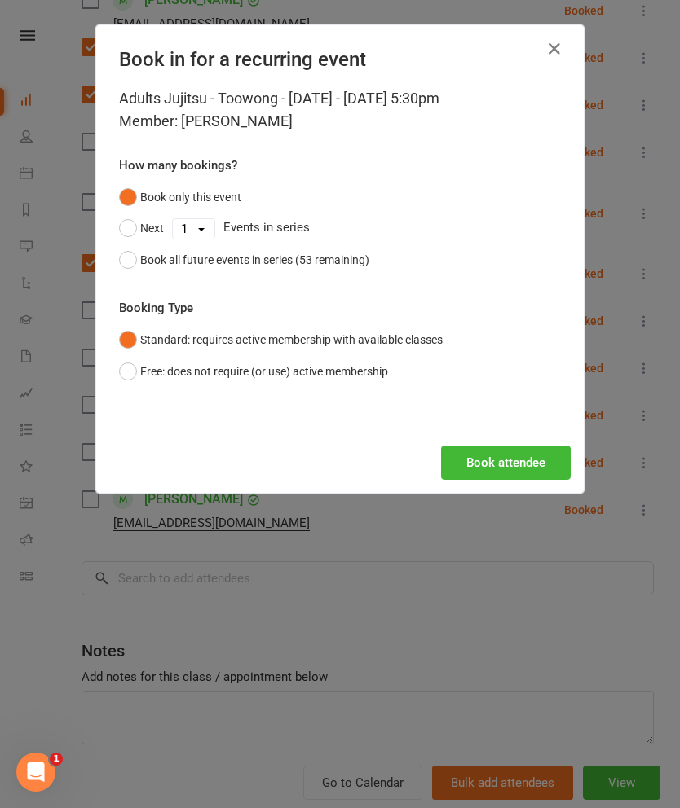
click at [139, 273] on button "Book all future events in series (53 remaining)" at bounding box center [244, 259] width 250 height 31
click at [535, 471] on button "Book attendee" at bounding box center [506, 463] width 130 height 34
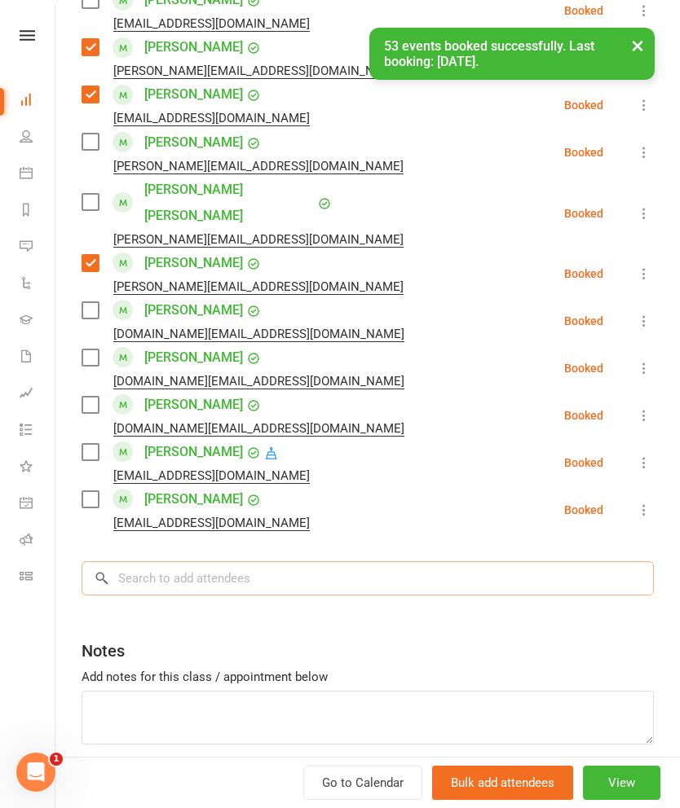
click at [513, 561] on input "search" at bounding box center [367, 578] width 572 height 34
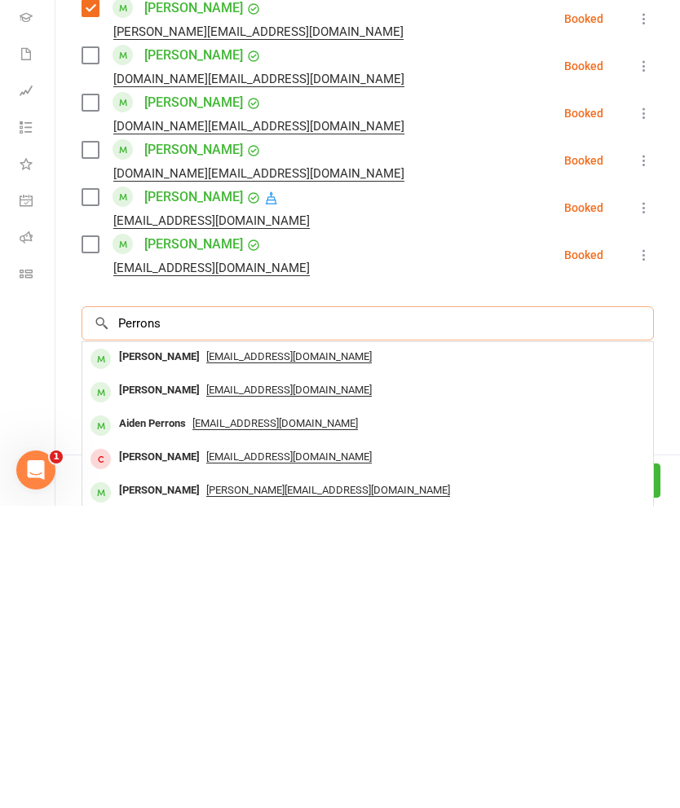
type input "Perrons"
click at [134, 681] on div "[PERSON_NAME]" at bounding box center [159, 693] width 94 height 24
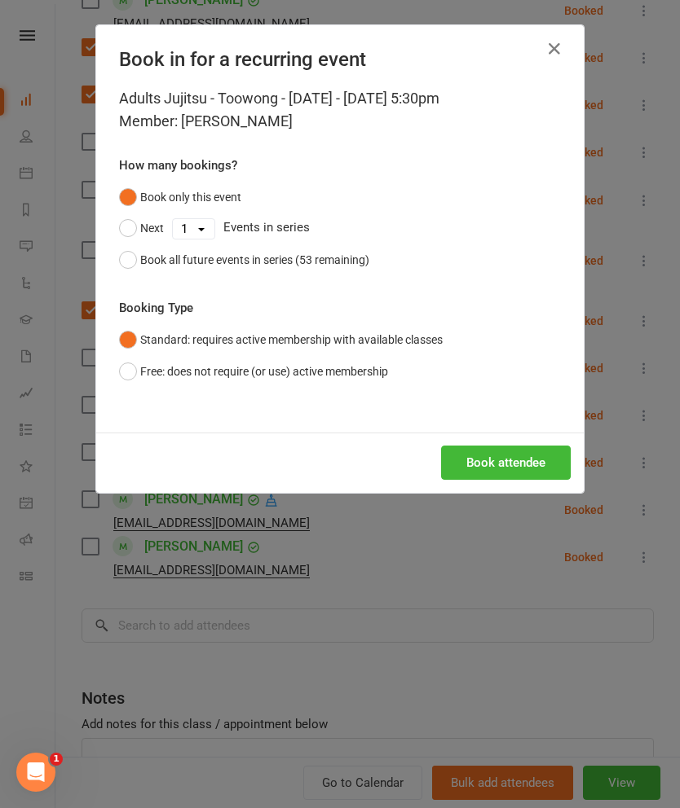
click at [148, 265] on div "Book all future events in series (53 remaining)" at bounding box center [254, 260] width 229 height 18
click at [517, 455] on button "Book attendee" at bounding box center [506, 463] width 130 height 34
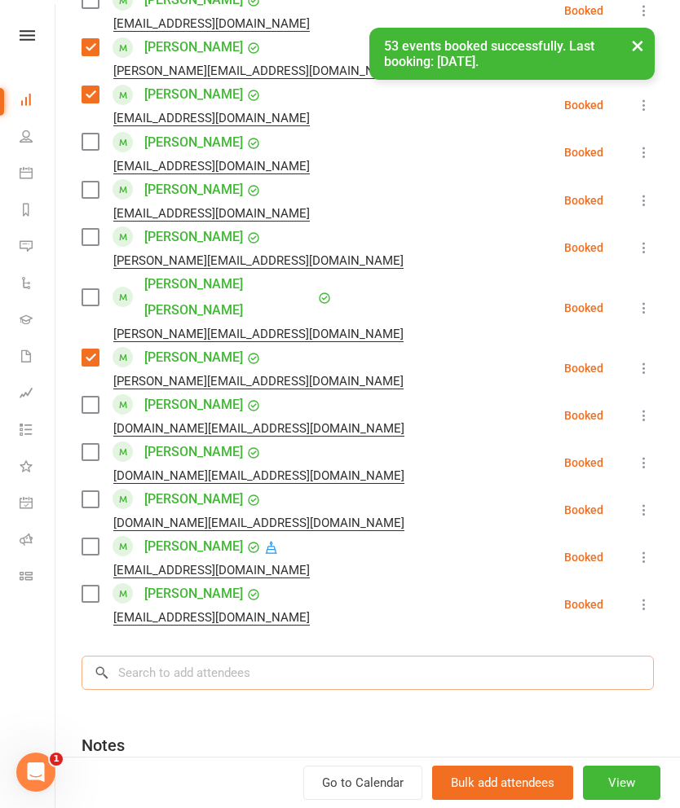
click at [407, 656] on input "search" at bounding box center [367, 673] width 572 height 34
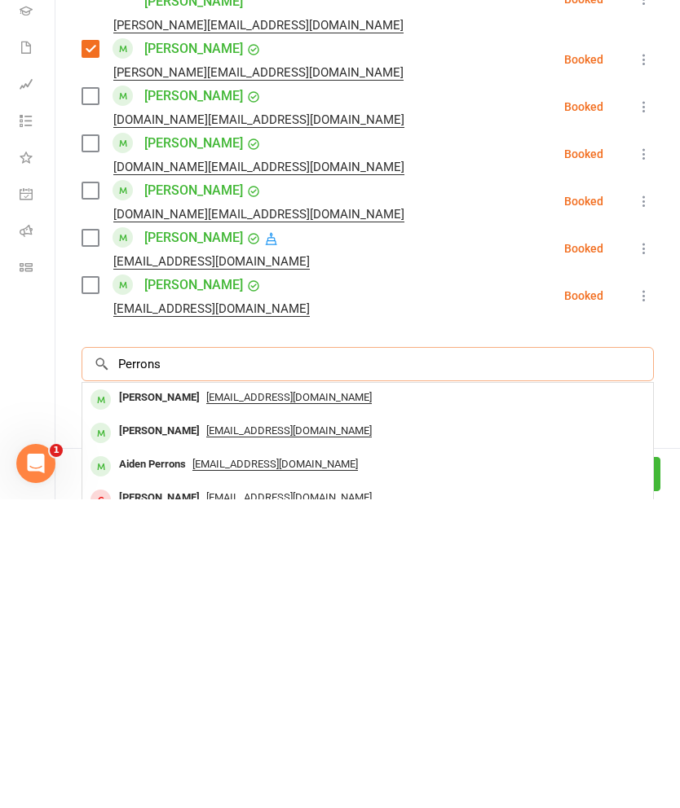
type input "Perrons"
click at [126, 762] on div "Aiden Perrons" at bounding box center [152, 774] width 80 height 24
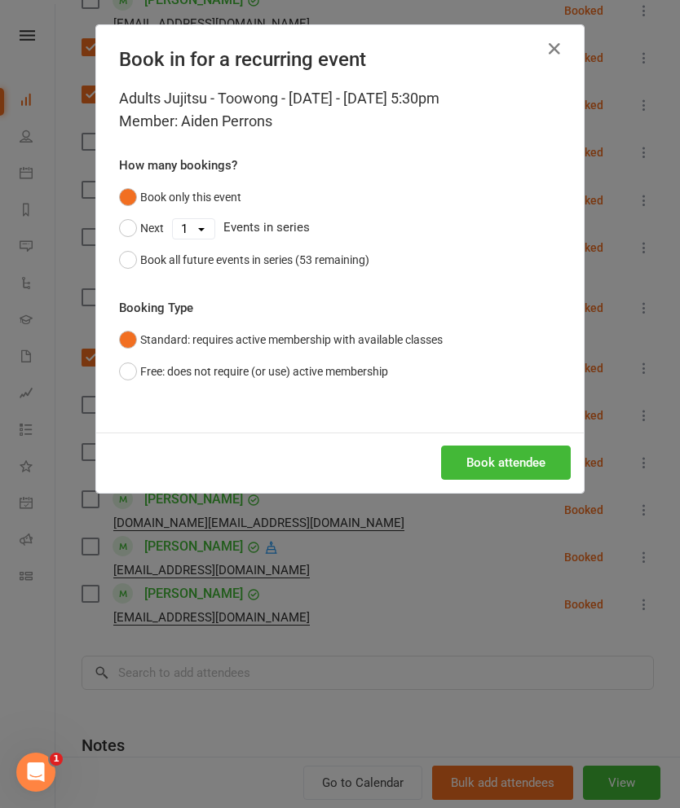
click at [145, 244] on button "Book all future events in series (53 remaining)" at bounding box center [244, 259] width 250 height 31
click at [530, 450] on button "Book attendee" at bounding box center [506, 463] width 130 height 34
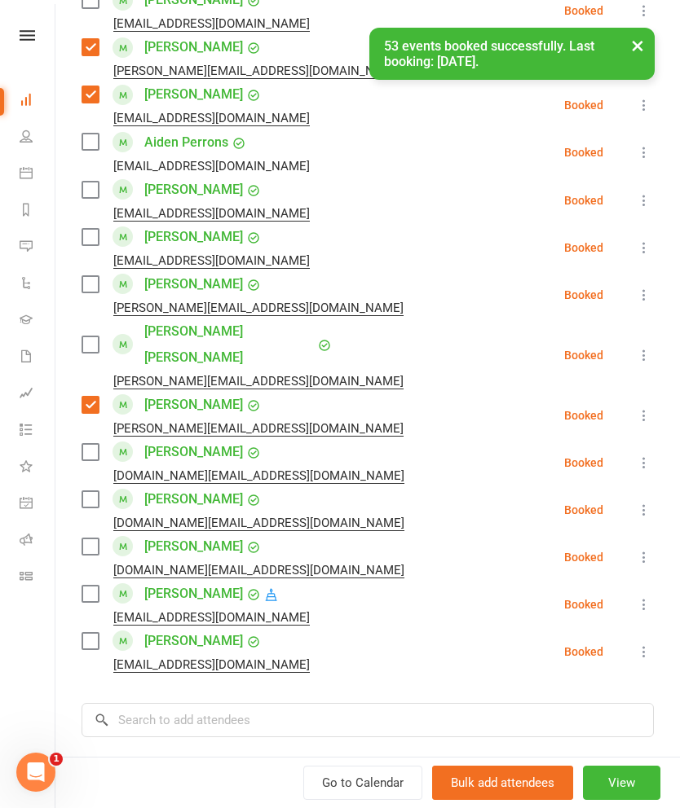
click at [409, 645] on li "[PERSON_NAME] [EMAIL_ADDRESS][DOMAIN_NAME] Booked More info Remove Check in Mar…" at bounding box center [367, 651] width 572 height 47
click at [385, 703] on input "search" at bounding box center [367, 720] width 572 height 34
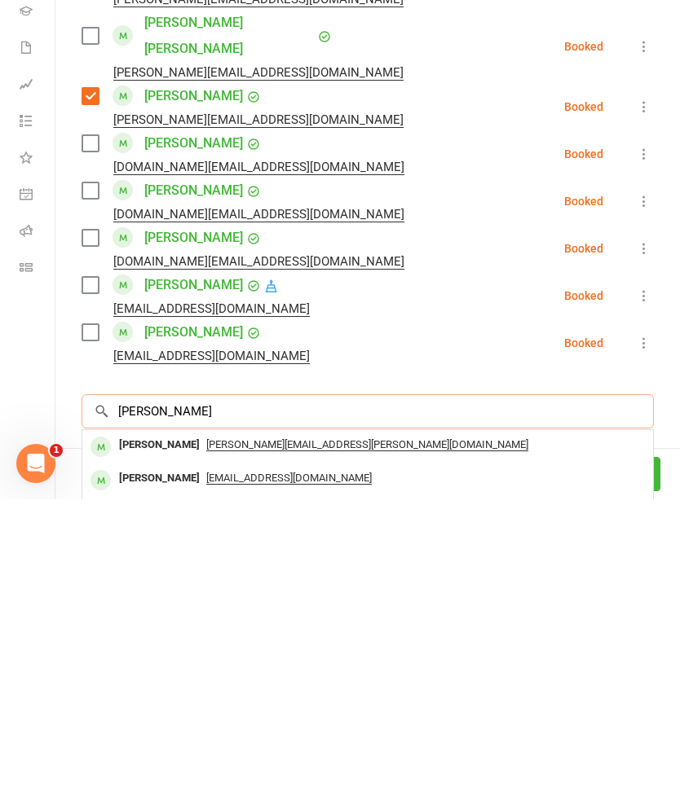
type input "[PERSON_NAME]"
click at [136, 742] on div "[PERSON_NAME]" at bounding box center [159, 754] width 94 height 24
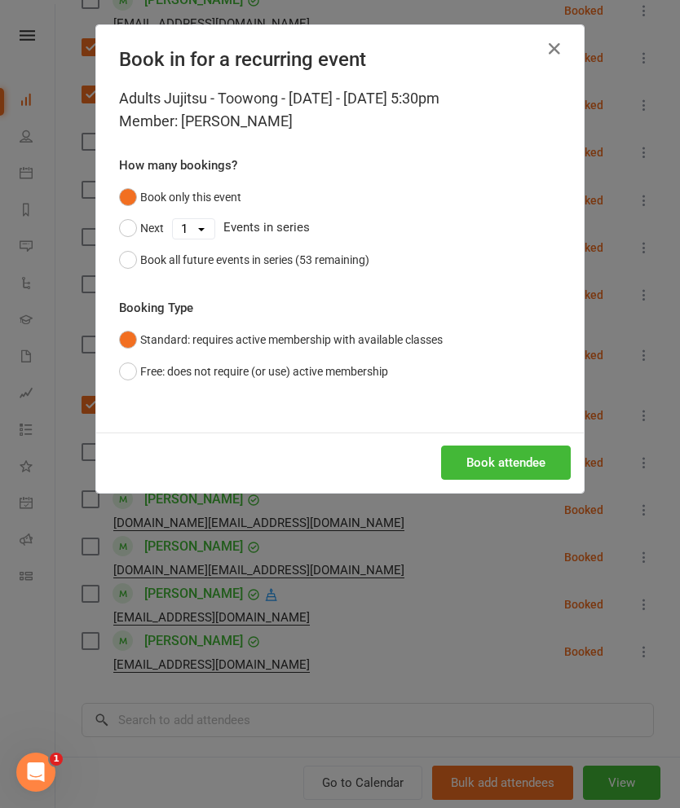
click at [523, 462] on button "Book attendee" at bounding box center [506, 463] width 130 height 34
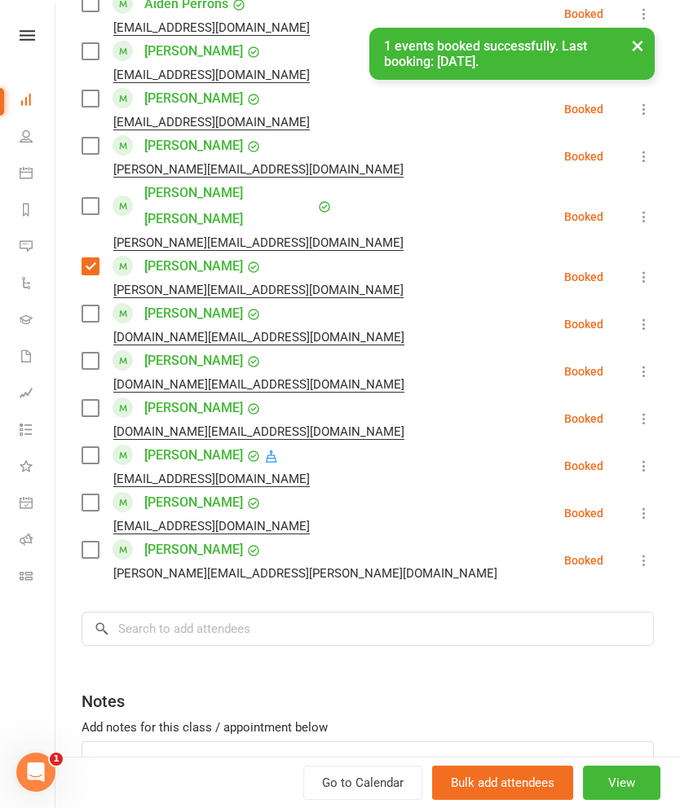
scroll to position [1018, 0]
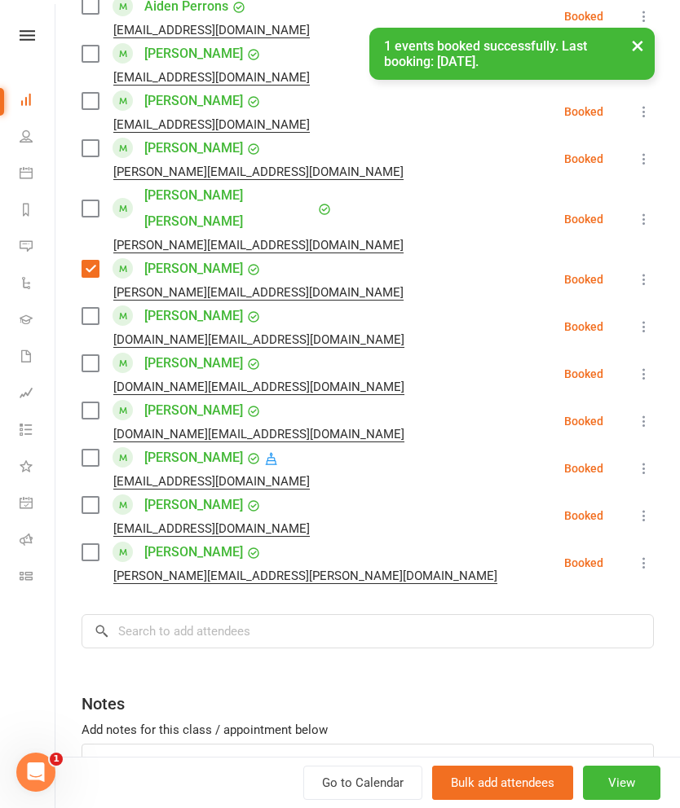
click at [96, 544] on label at bounding box center [89, 552] width 16 height 16
click at [95, 497] on label at bounding box center [89, 505] width 16 height 16
click at [98, 450] on label at bounding box center [89, 458] width 16 height 16
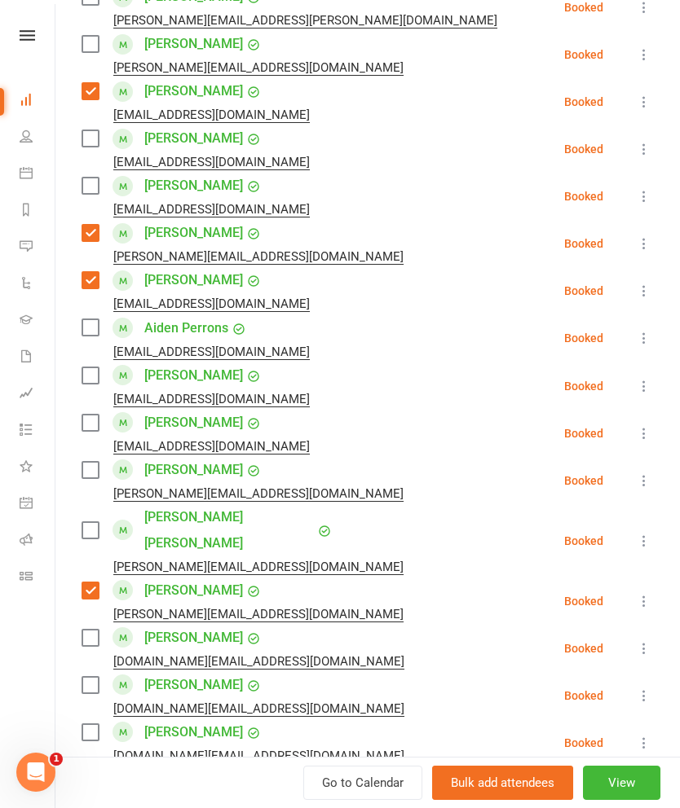
scroll to position [694, 0]
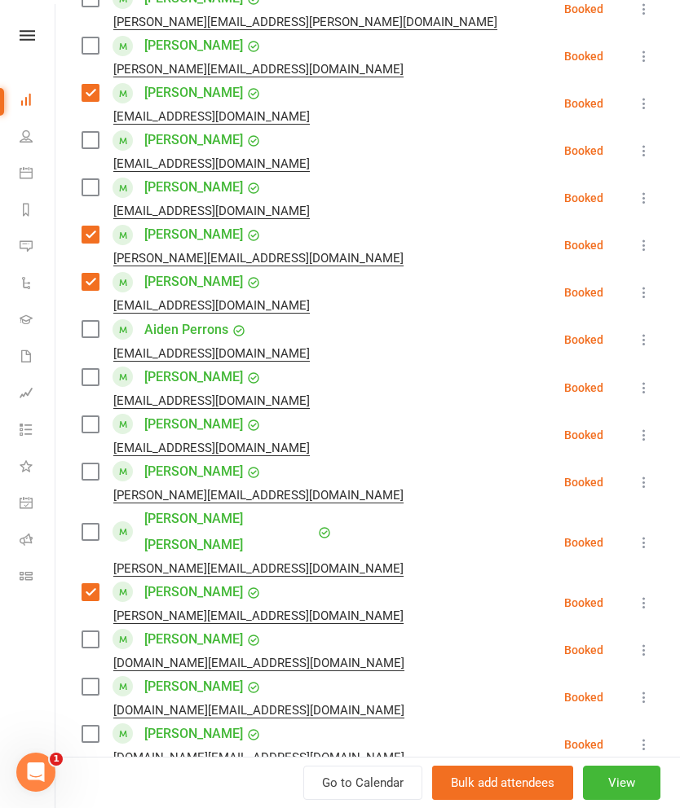
click at [95, 524] on label at bounding box center [89, 532] width 16 height 16
click at [95, 473] on label at bounding box center [89, 472] width 16 height 16
click at [94, 418] on label at bounding box center [89, 424] width 16 height 16
click at [96, 377] on label at bounding box center [89, 377] width 16 height 16
click at [97, 324] on label at bounding box center [89, 329] width 16 height 16
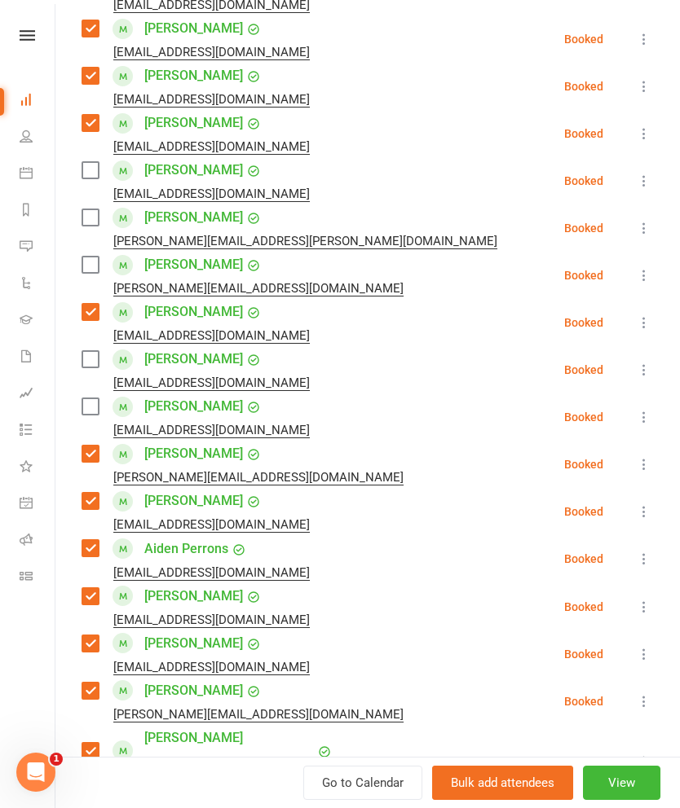
scroll to position [474, 0]
click at [98, 415] on label at bounding box center [89, 407] width 16 height 16
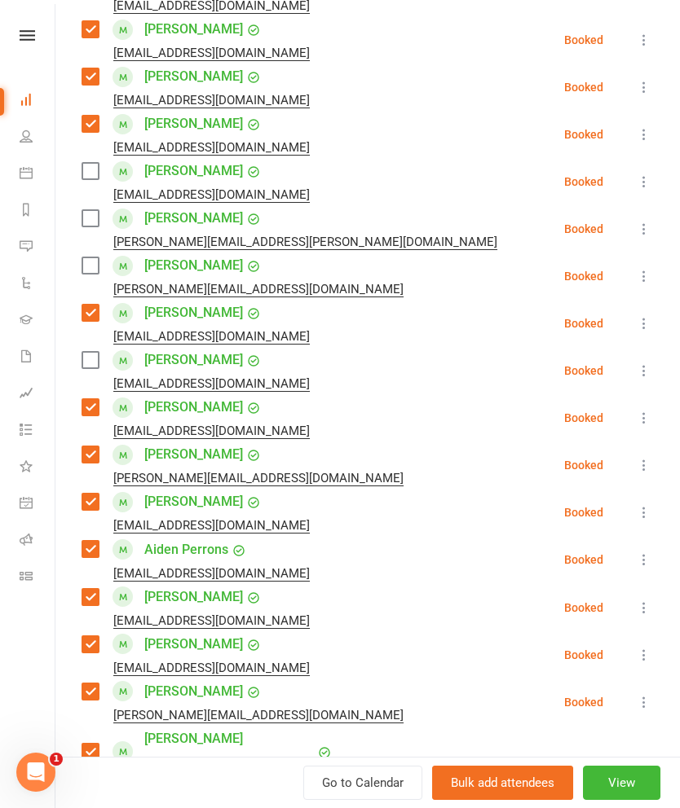
click at [96, 367] on label at bounding box center [89, 360] width 16 height 16
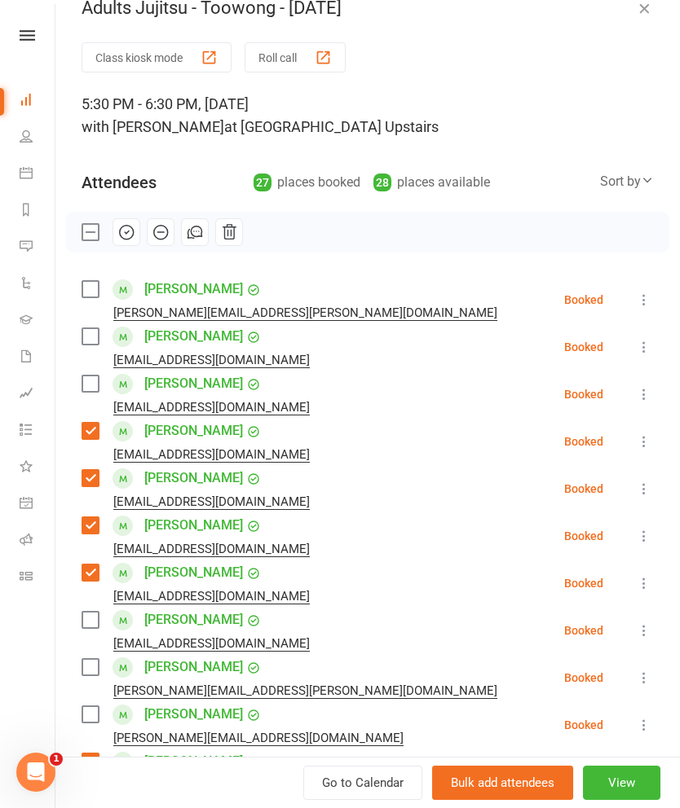
scroll to position [21, 0]
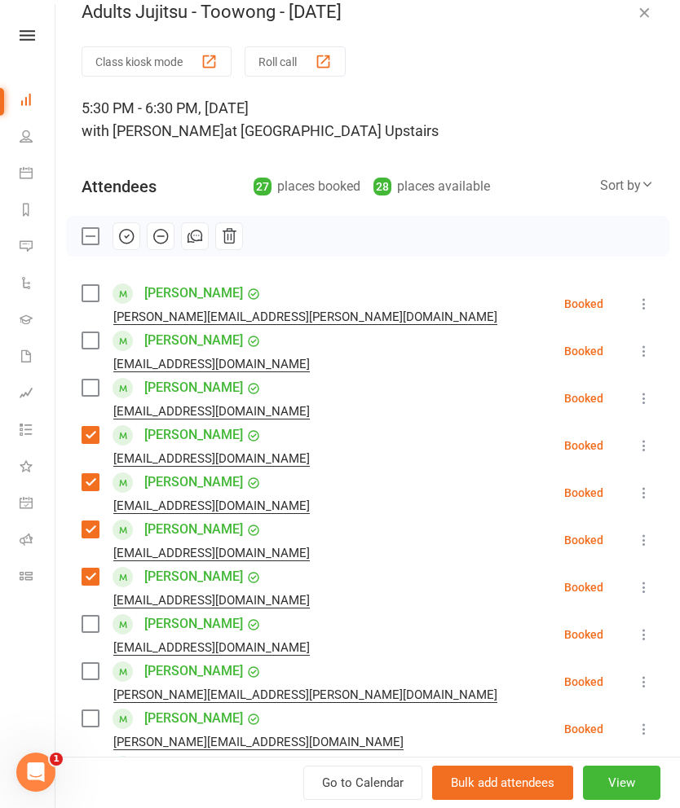
click at [97, 389] on label at bounding box center [89, 388] width 16 height 16
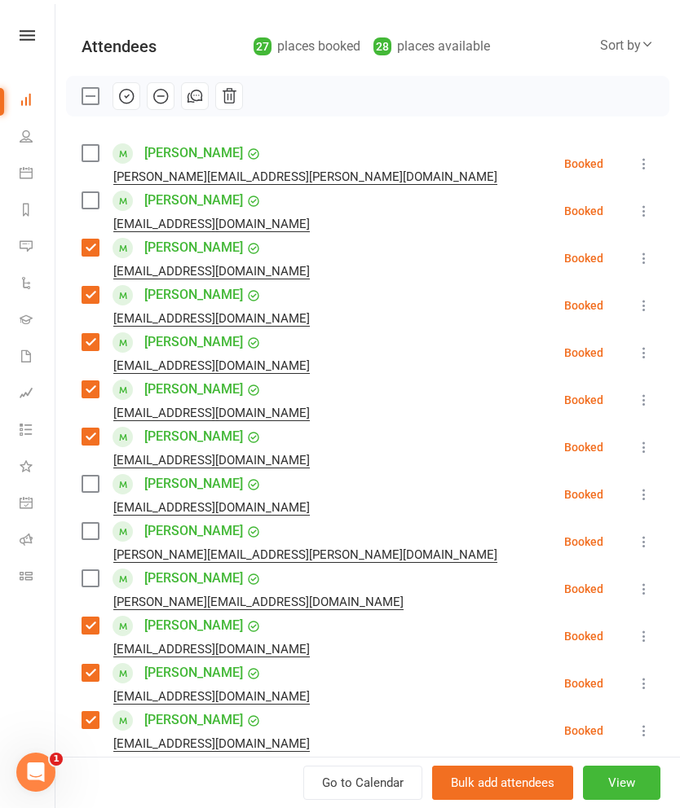
scroll to position [156, 0]
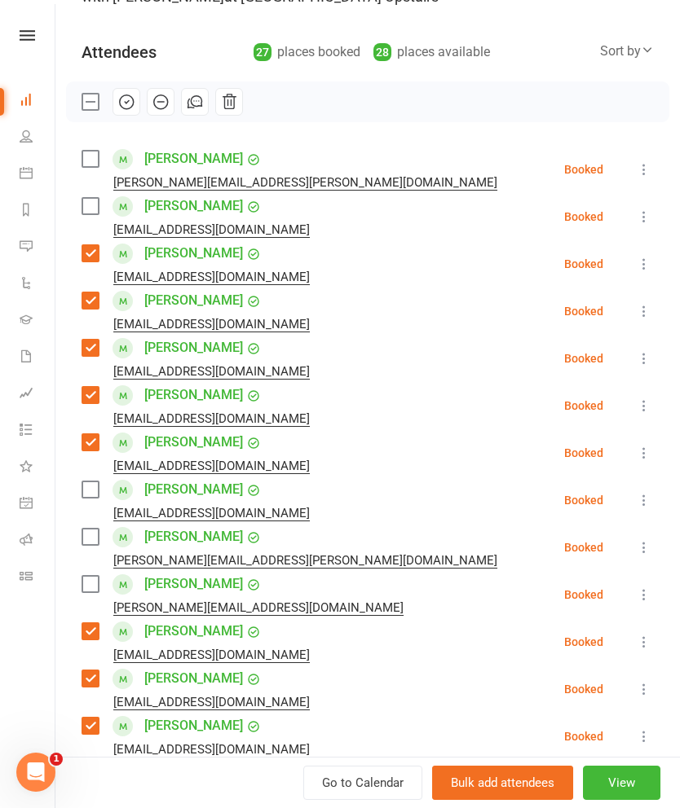
click at [121, 101] on icon "button" at bounding box center [126, 102] width 18 height 18
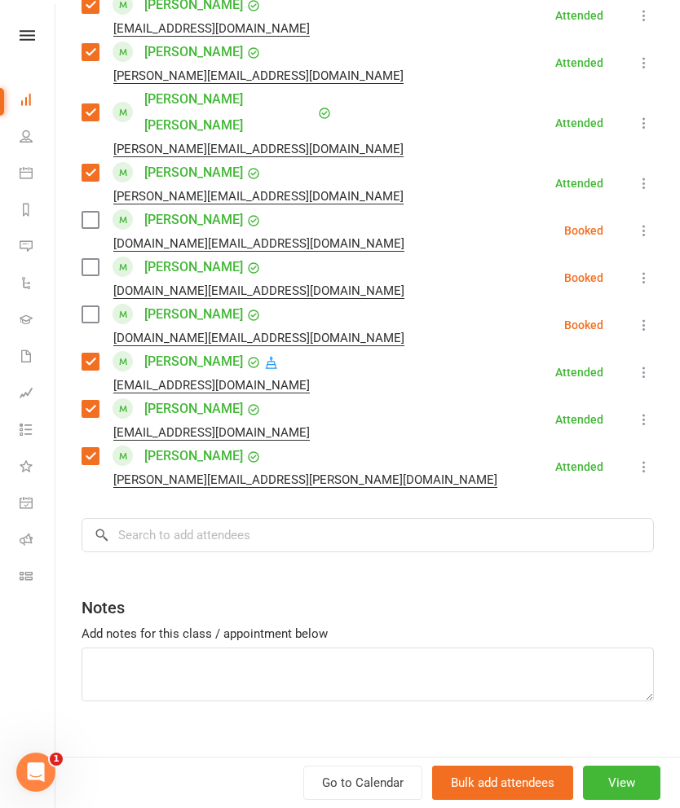
scroll to position [1114, 0]
click at [182, 518] on input "search" at bounding box center [367, 535] width 572 height 34
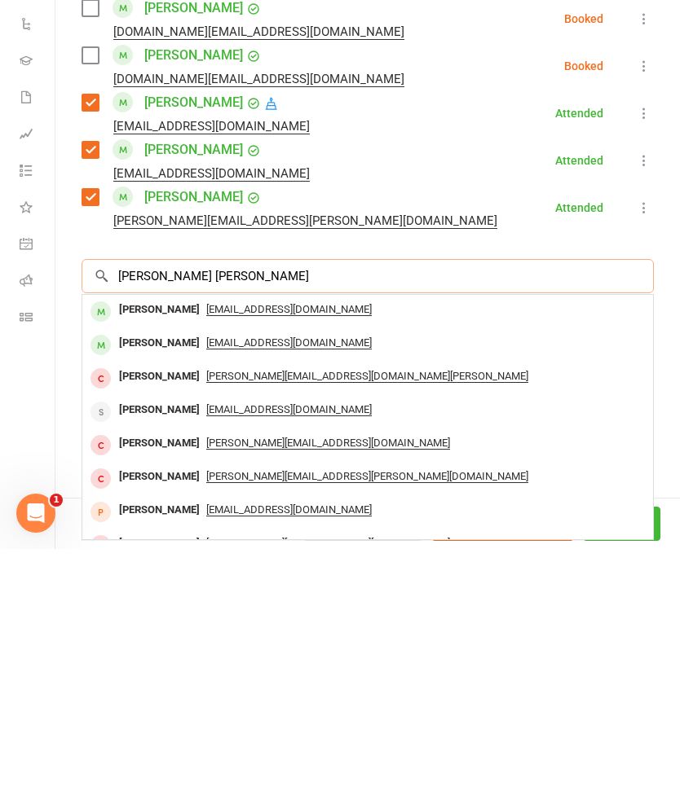
type input "[PERSON_NAME] [PERSON_NAME]"
click at [130, 557] on div "[PERSON_NAME]" at bounding box center [159, 569] width 94 height 24
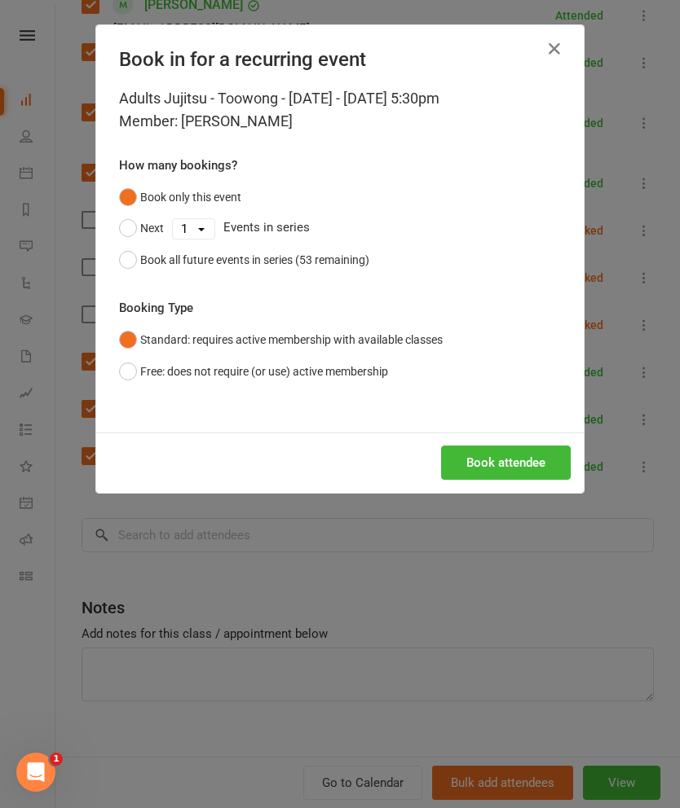
click at [519, 473] on button "Book attendee" at bounding box center [506, 463] width 130 height 34
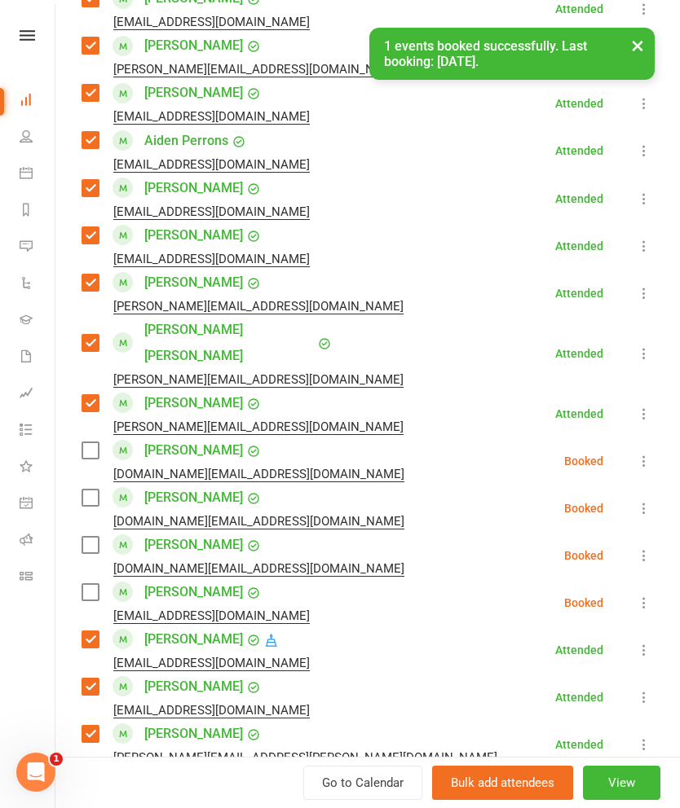
scroll to position [923, 0]
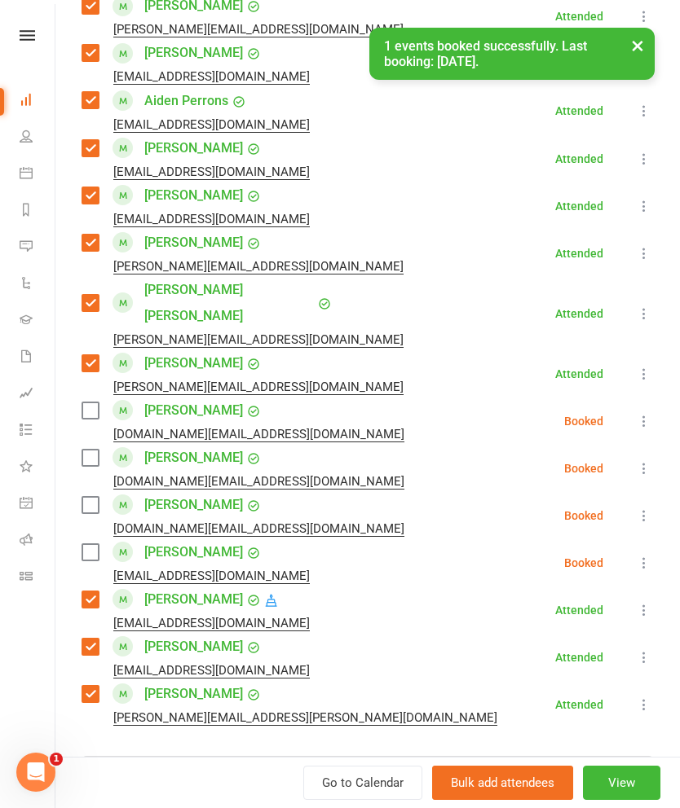
click at [97, 544] on label at bounding box center [89, 552] width 16 height 16
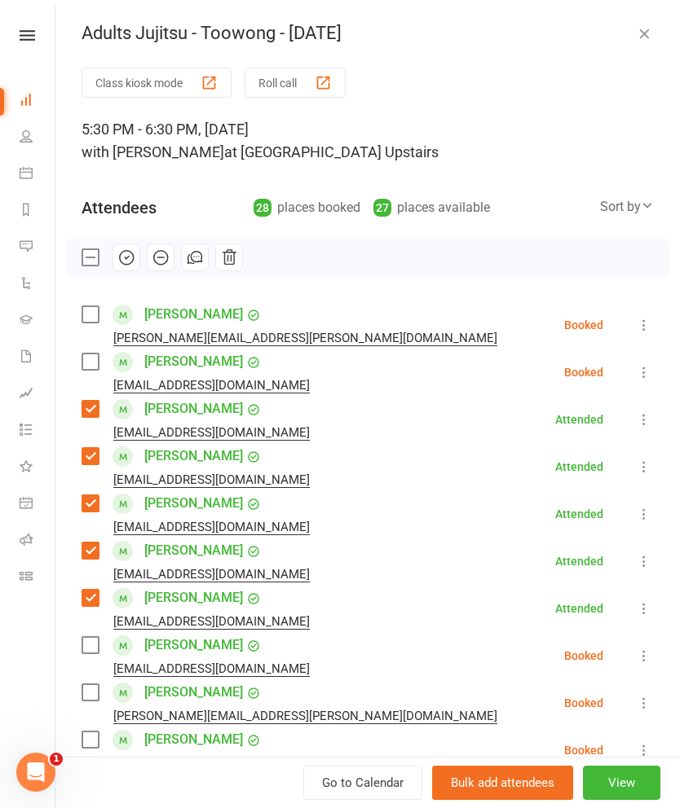
scroll to position [0, 0]
click at [129, 262] on icon "button" at bounding box center [126, 258] width 18 height 18
click at [84, 265] on label at bounding box center [89, 257] width 16 height 16
click at [95, 320] on label at bounding box center [89, 314] width 16 height 16
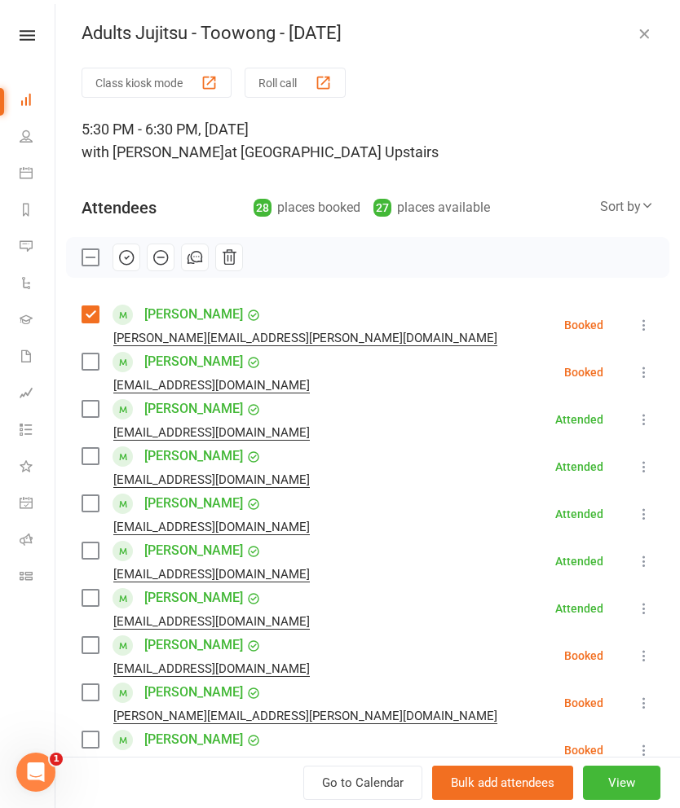
click at [86, 365] on label at bounding box center [89, 362] width 16 height 16
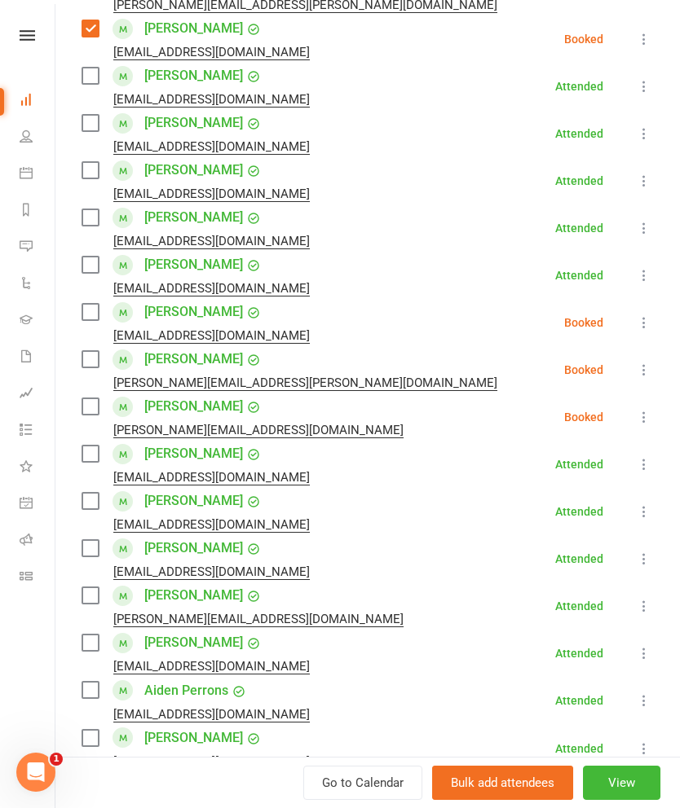
scroll to position [334, 0]
click at [90, 313] on label at bounding box center [89, 311] width 16 height 16
click at [91, 362] on label at bounding box center [89, 358] width 16 height 16
click at [91, 409] on label at bounding box center [89, 406] width 16 height 16
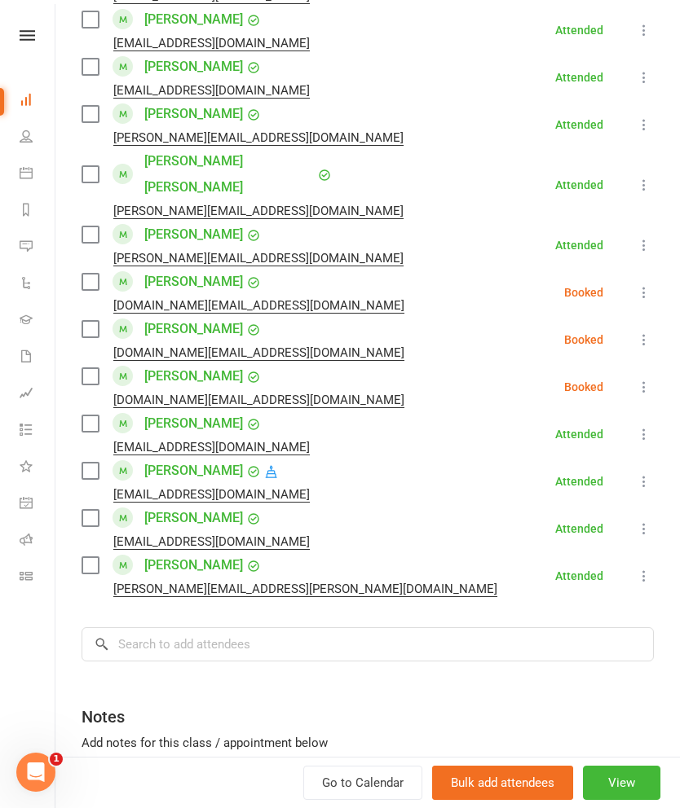
scroll to position [1084, 0]
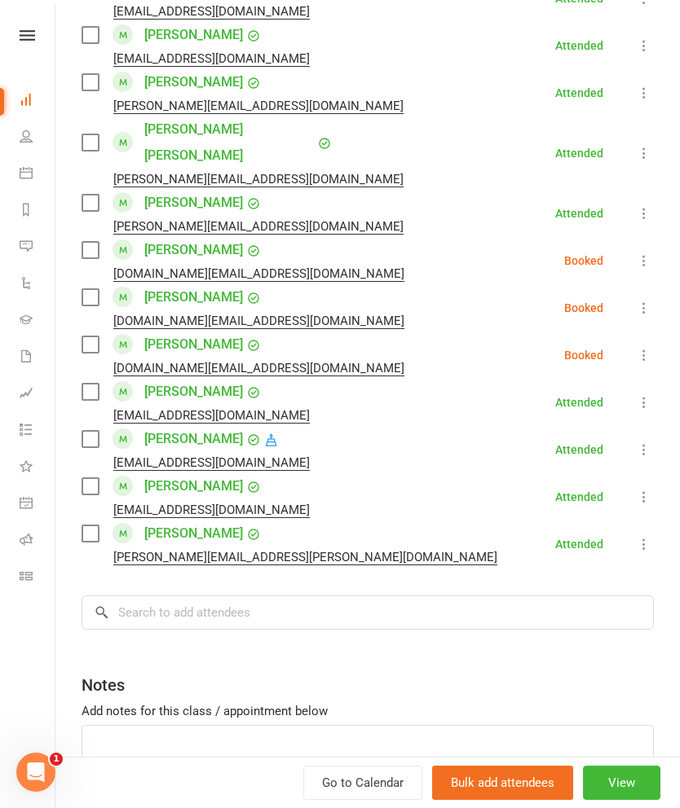
click at [97, 242] on label at bounding box center [89, 250] width 16 height 16
click at [98, 289] on label at bounding box center [89, 297] width 16 height 16
click at [89, 337] on label at bounding box center [89, 345] width 16 height 16
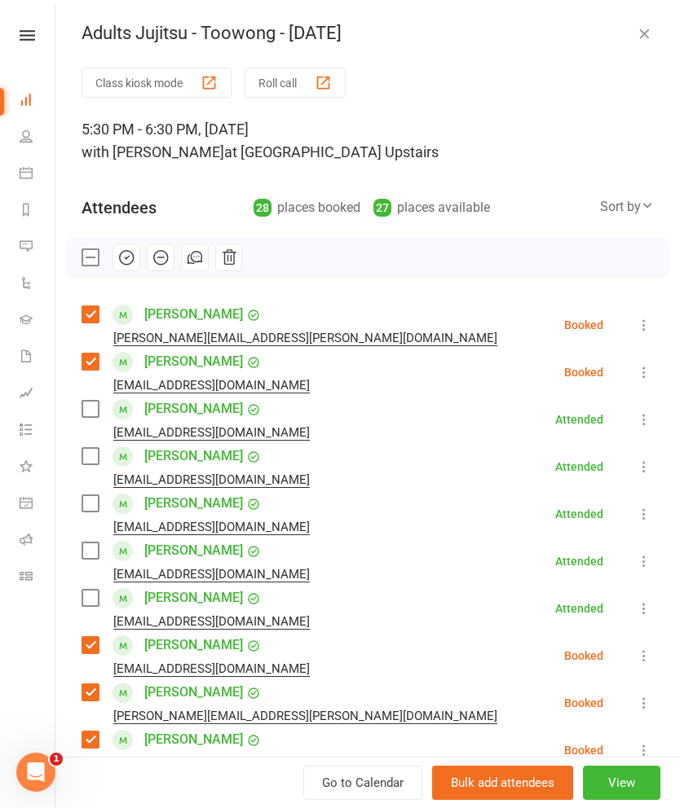
scroll to position [0, 0]
click at [157, 262] on icon "button" at bounding box center [161, 258] width 18 height 18
click at [88, 262] on label at bounding box center [89, 257] width 16 height 16
